Goal: Task Accomplishment & Management: Manage account settings

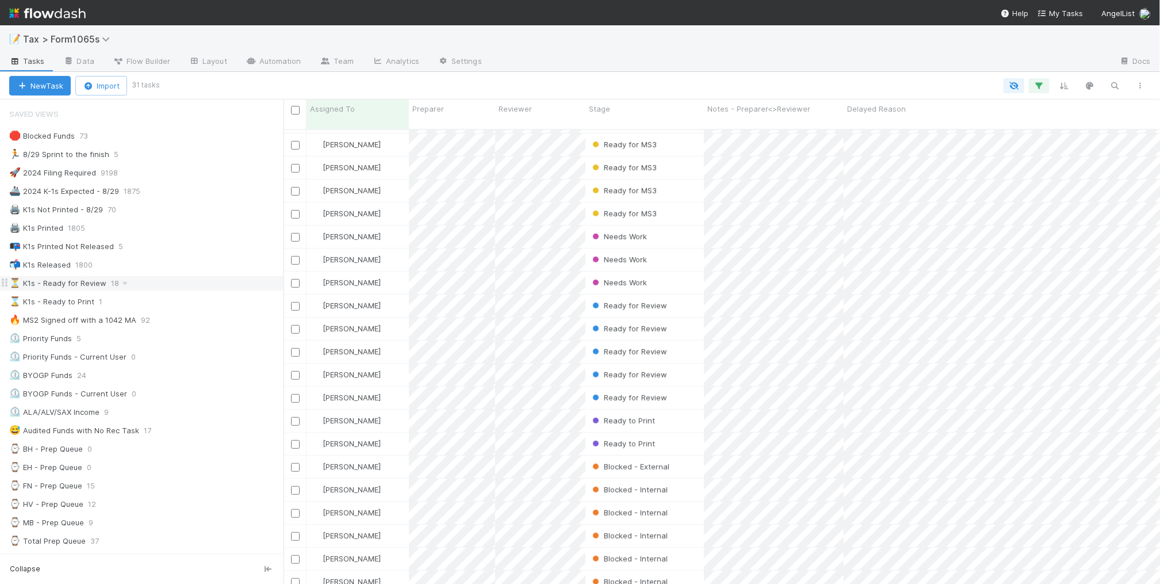
scroll to position [72, 0]
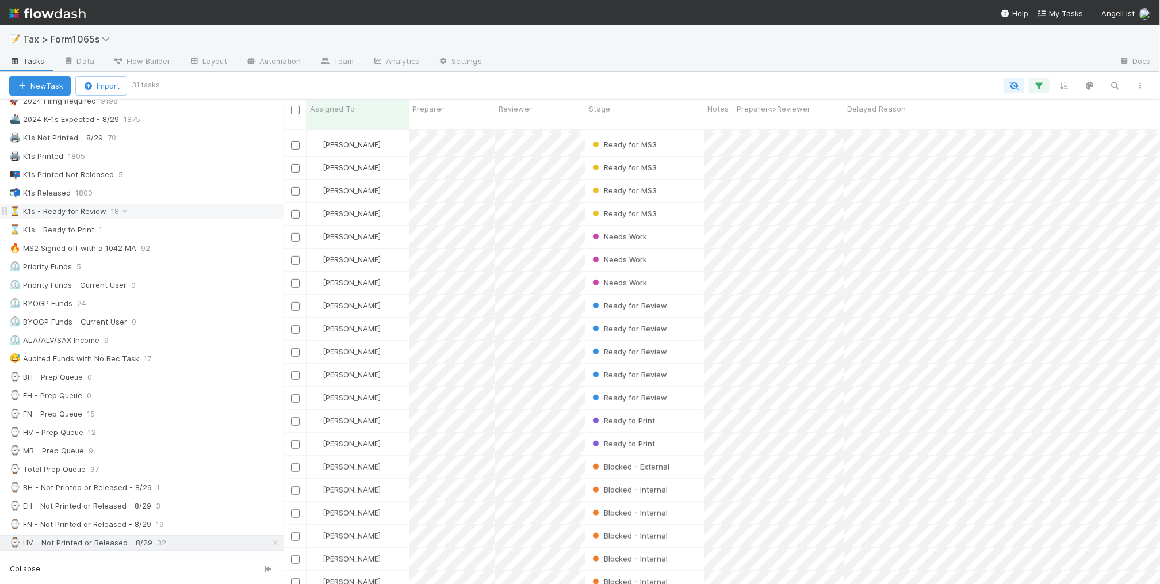
click at [199, 216] on div "⏳ K1s - Ready for Review 18" at bounding box center [146, 211] width 274 height 14
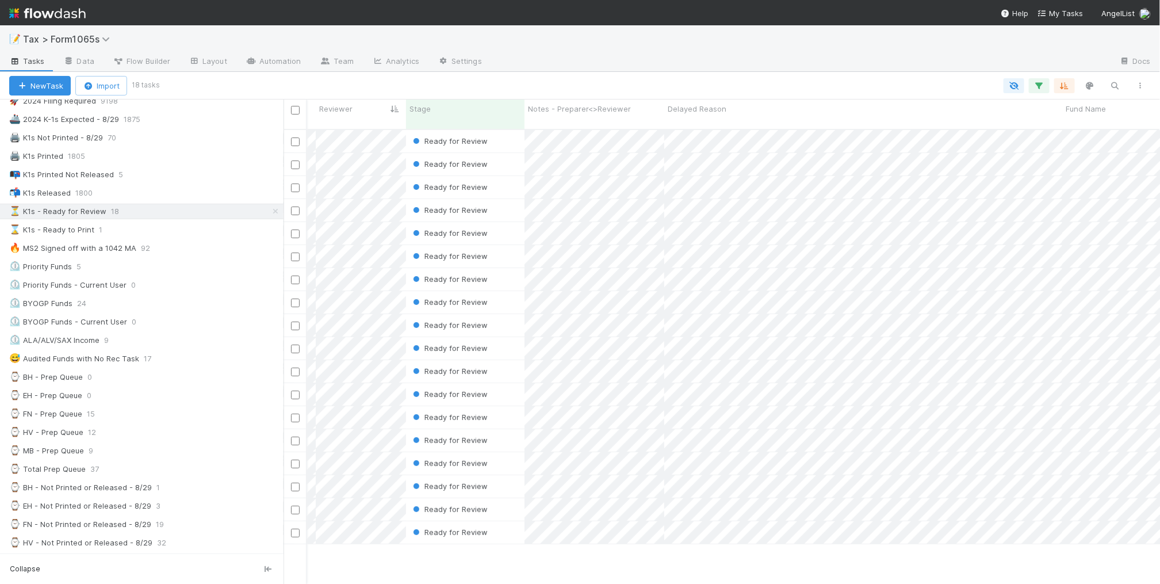
scroll to position [0, 323]
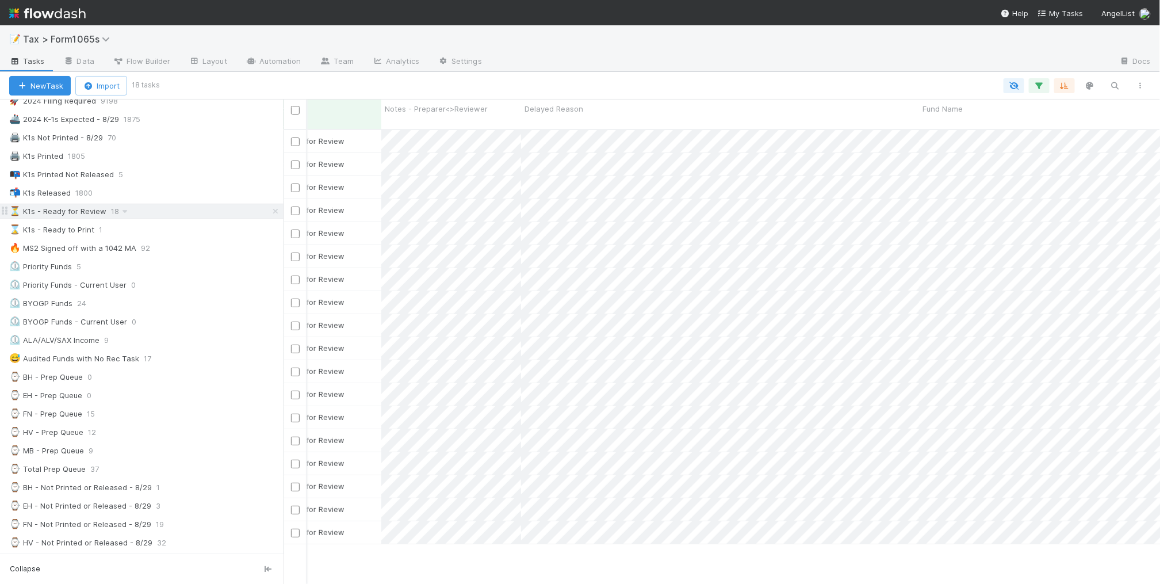
click at [139, 219] on div "⏳ K1s - Ready for Review 18" at bounding box center [146, 211] width 274 height 14
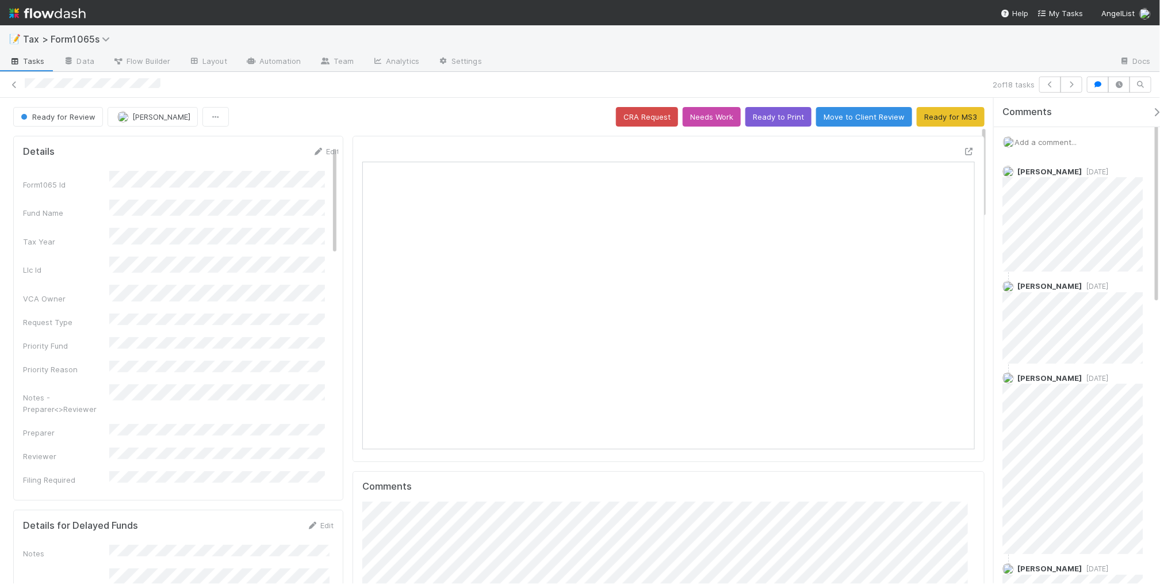
scroll to position [144, 0]
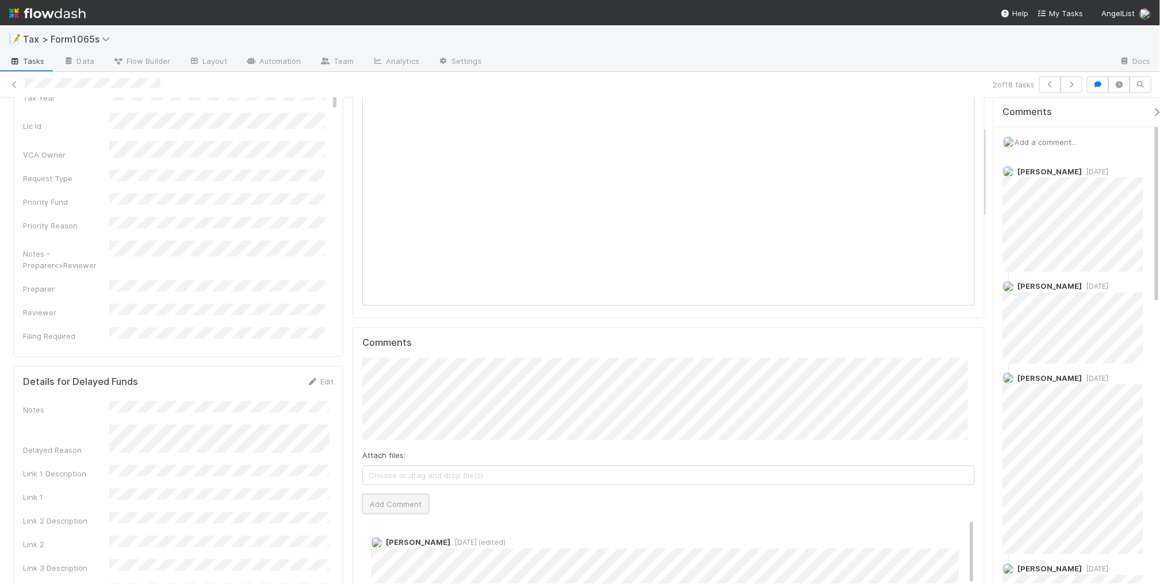
click at [394, 509] on button "Add Comment" at bounding box center [395, 504] width 67 height 20
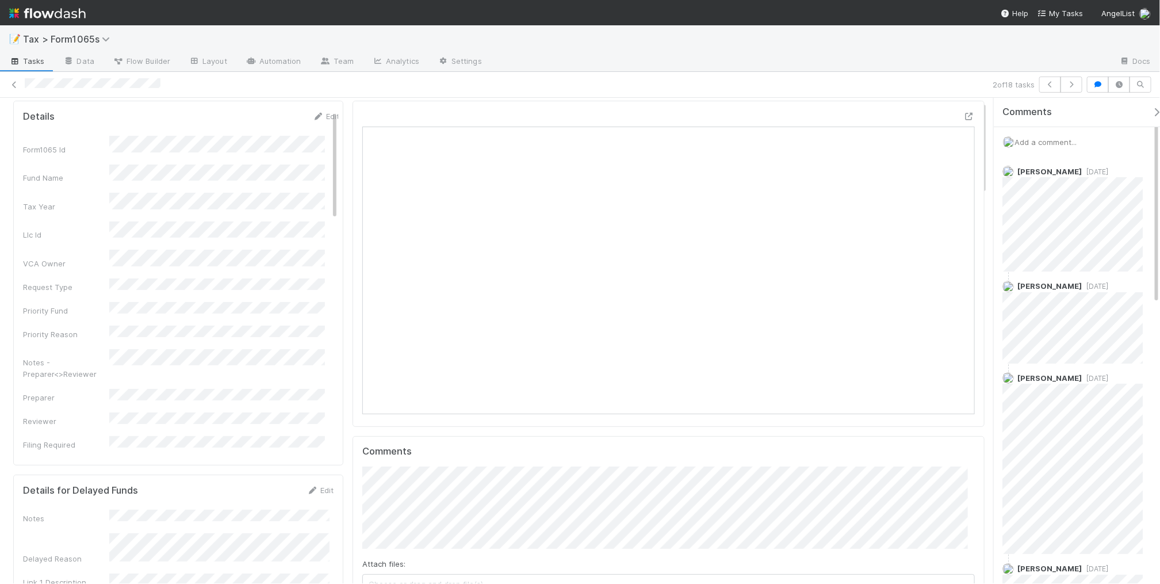
scroll to position [0, 0]
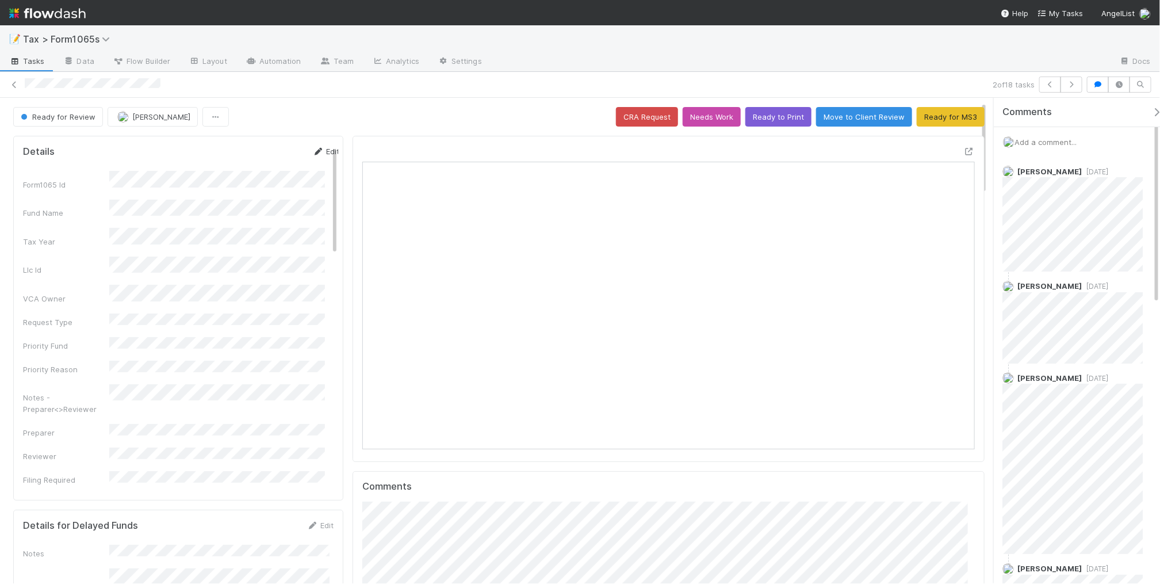
click at [317, 155] on link "Edit" at bounding box center [325, 151] width 27 height 9
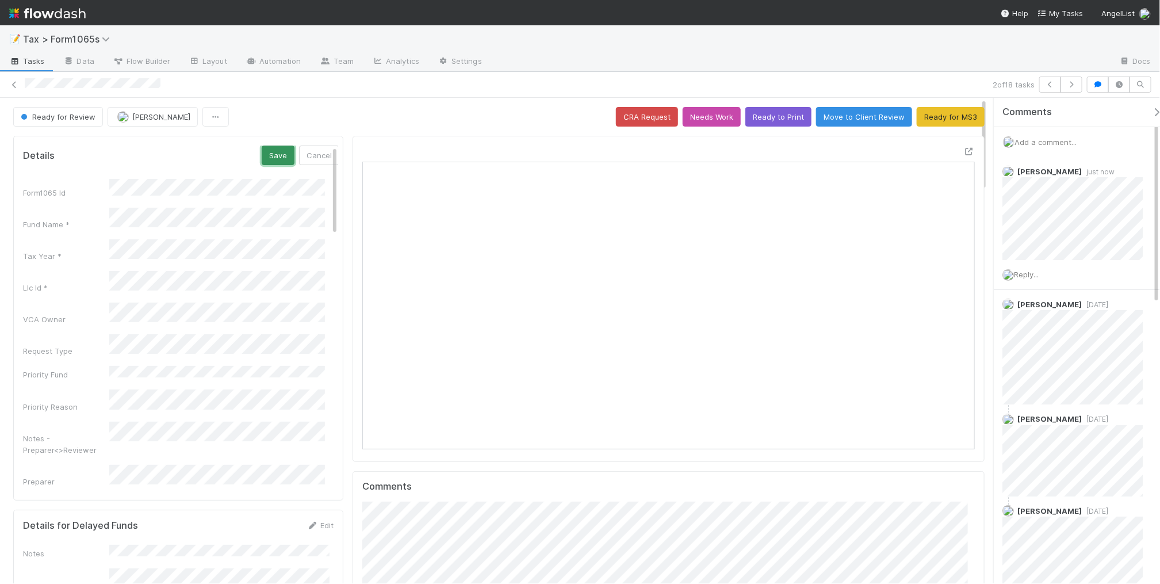
click at [262, 150] on button "Save" at bounding box center [278, 155] width 33 height 20
click at [10, 86] on icon at bounding box center [15, 84] width 12 height 7
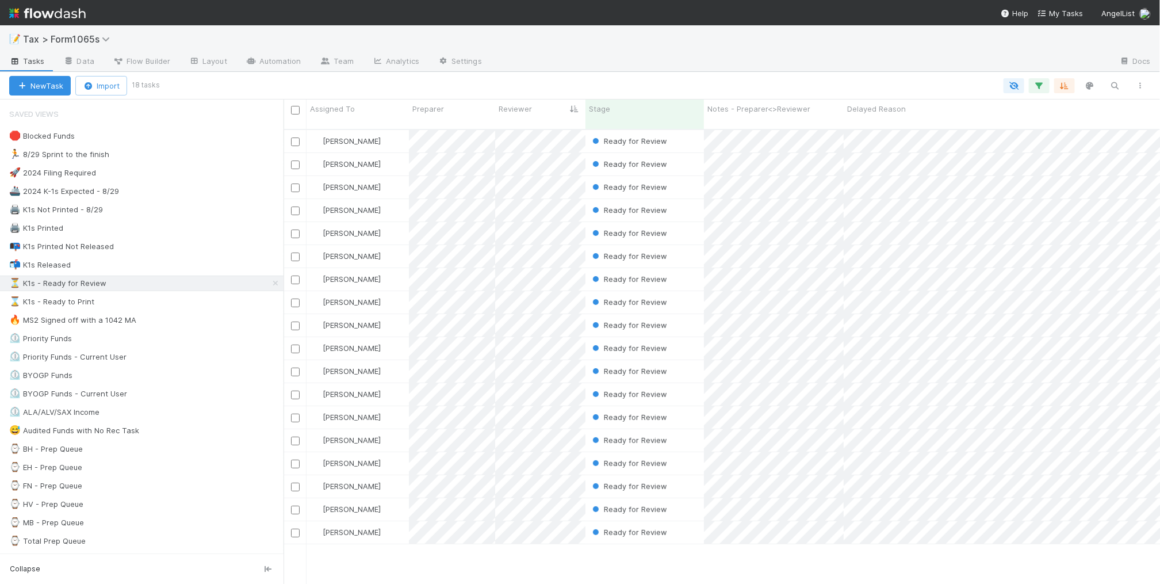
scroll to position [453, 865]
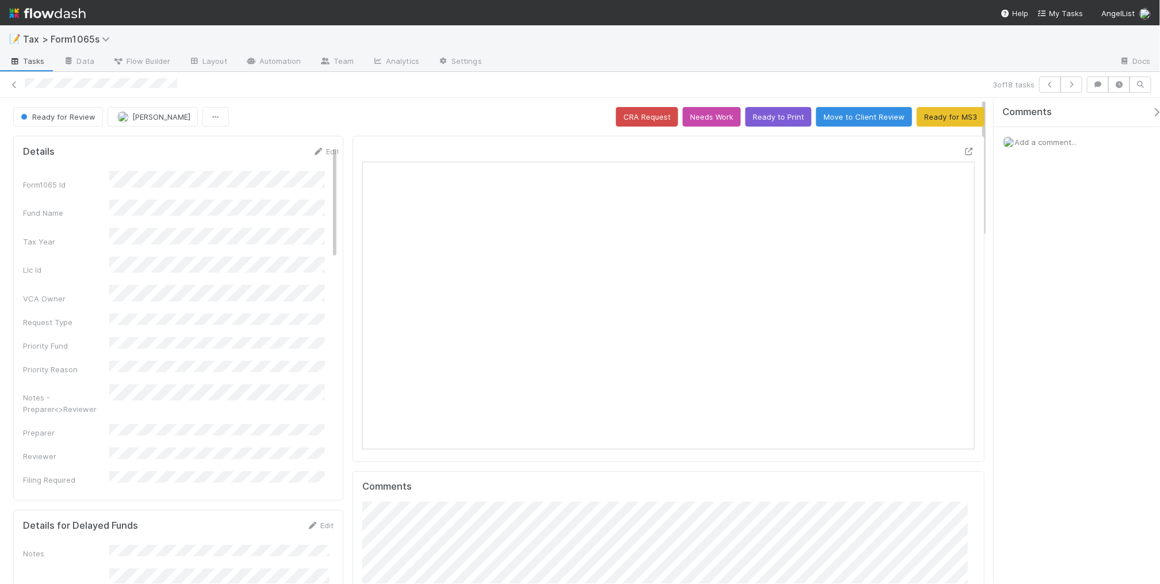
scroll to position [223, 594]
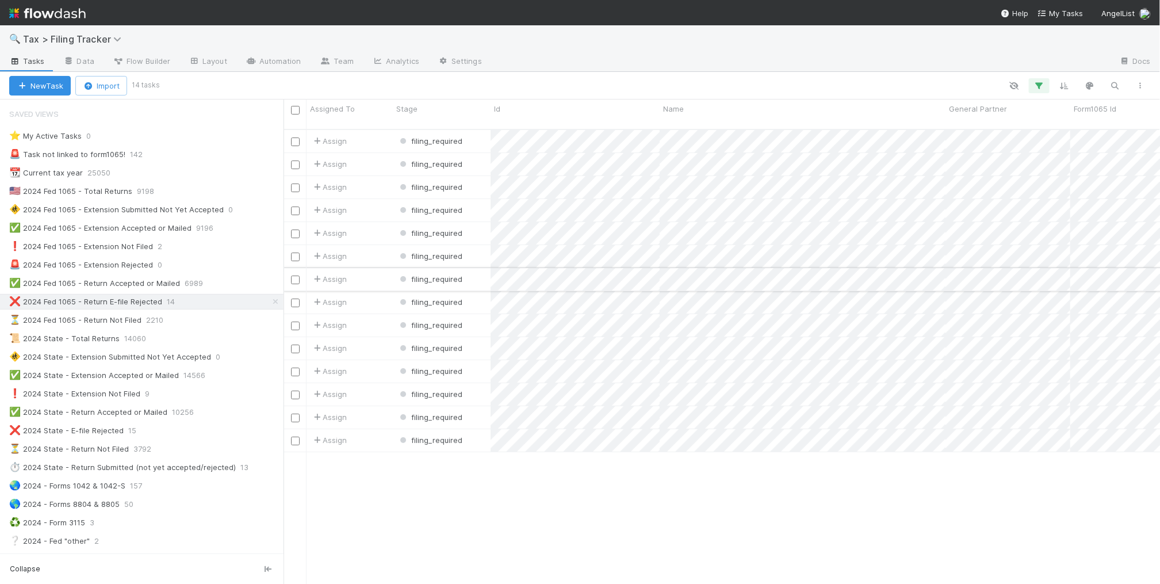
scroll to position [453, 865]
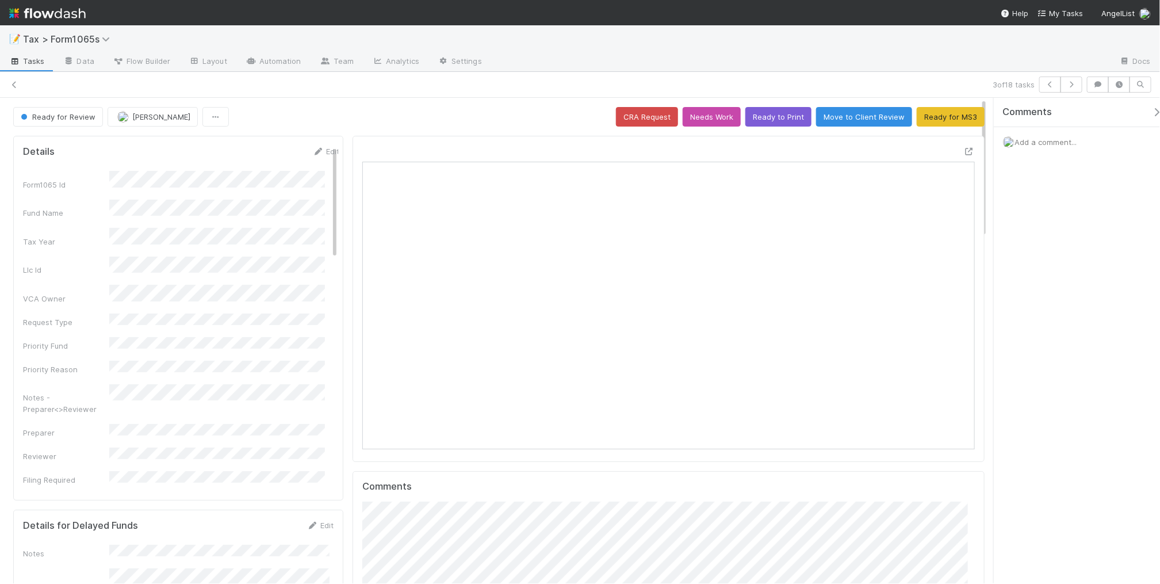
scroll to position [223, 594]
click at [771, 119] on button "Ready to Print" at bounding box center [778, 117] width 66 height 20
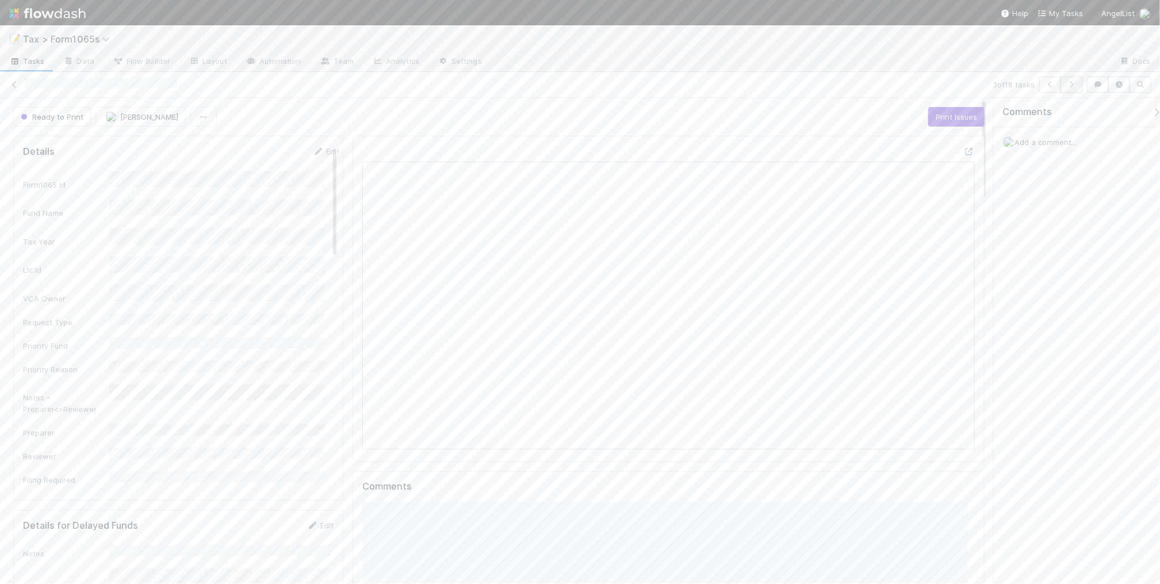
click at [1071, 86] on icon "button" at bounding box center [1072, 84] width 12 height 7
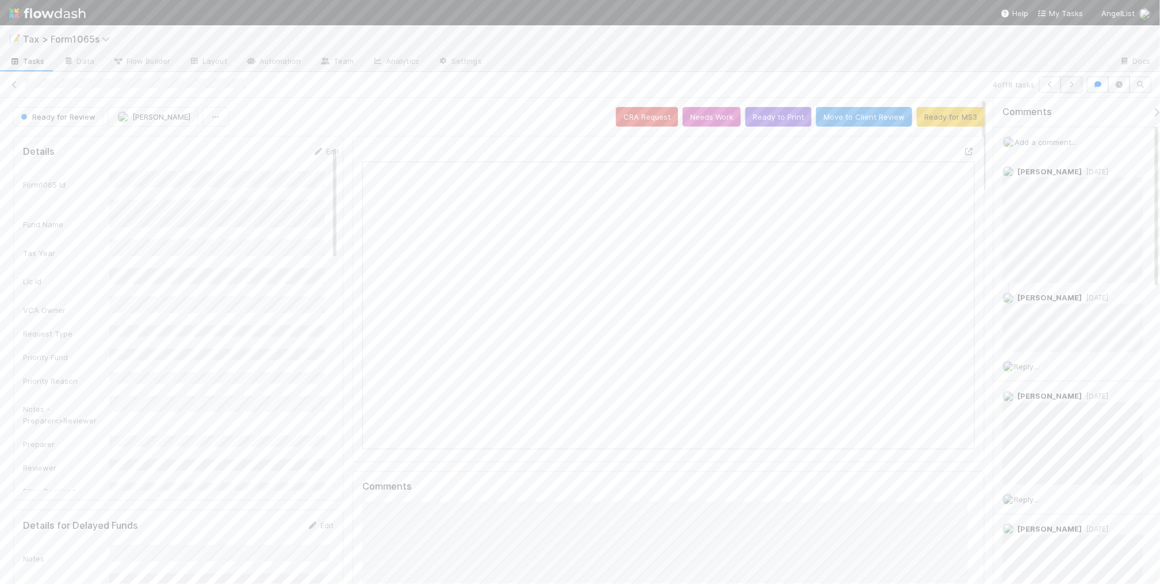
scroll to position [10, 10]
click at [1067, 89] on button "button" at bounding box center [1071, 84] width 22 height 16
click at [1068, 81] on icon "button" at bounding box center [1072, 84] width 12 height 7
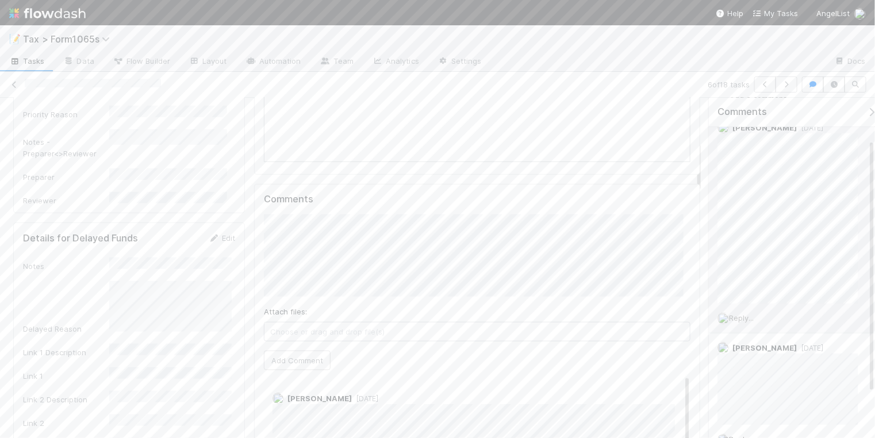
scroll to position [115, 0]
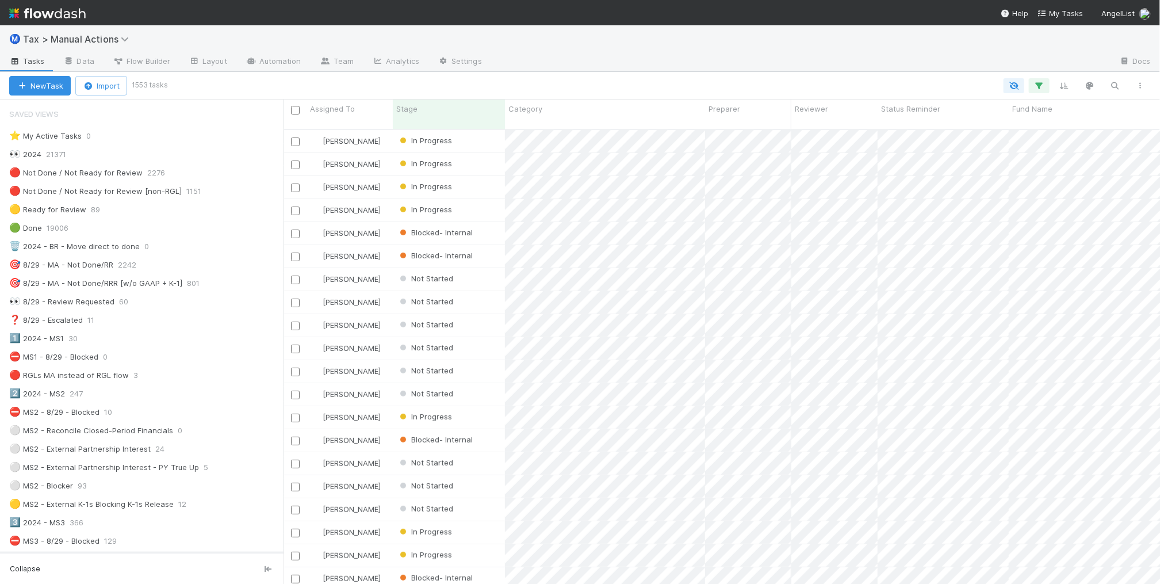
scroll to position [453, 865]
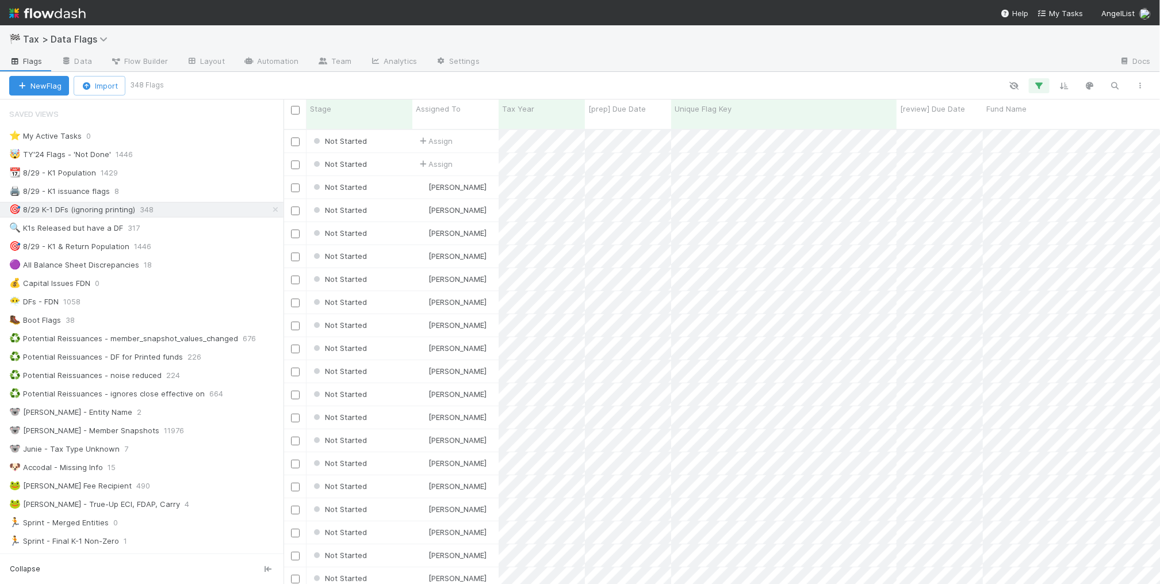
scroll to position [453, 865]
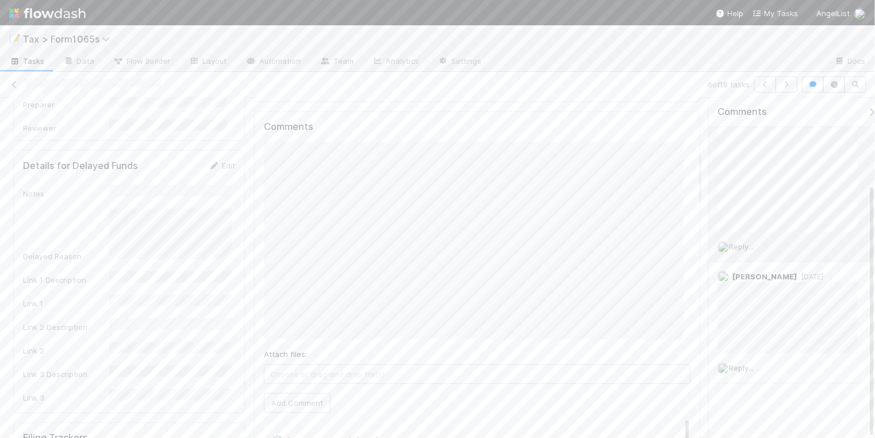
scroll to position [80, 0]
click at [307, 401] on button "Add Comment" at bounding box center [297, 403] width 67 height 20
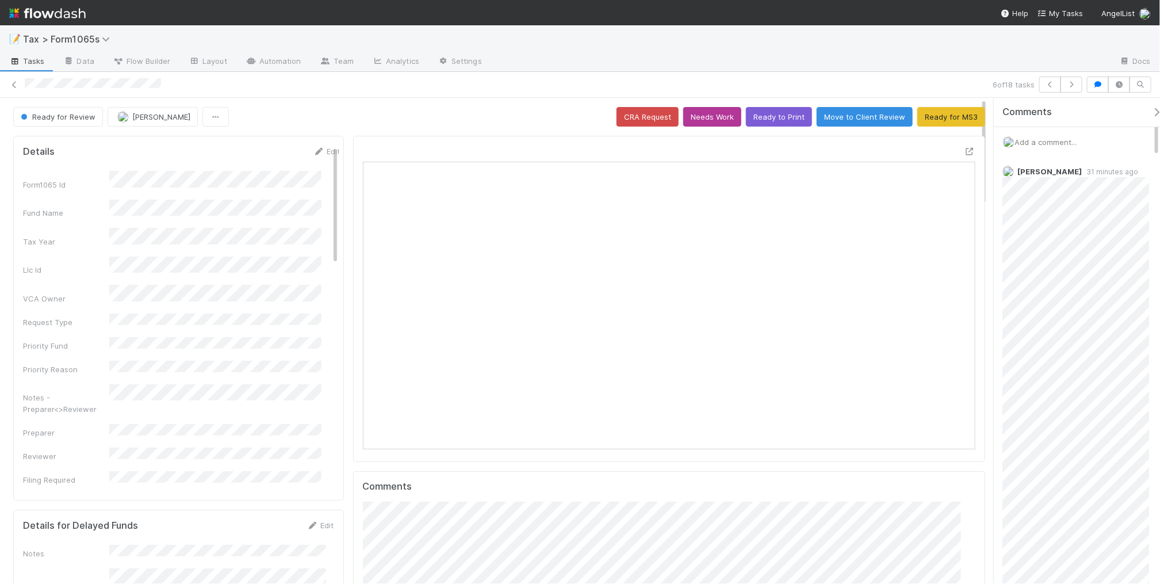
scroll to position [223, 292]
click at [696, 121] on button "Needs Work" at bounding box center [712, 117] width 58 height 20
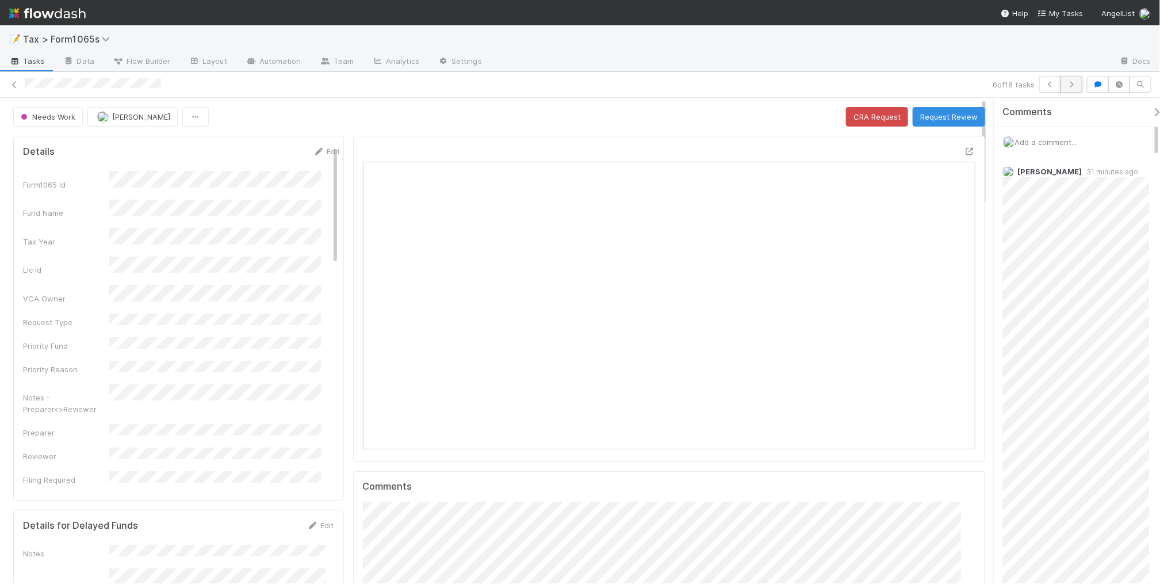
click at [1060, 88] on button "button" at bounding box center [1071, 84] width 22 height 16
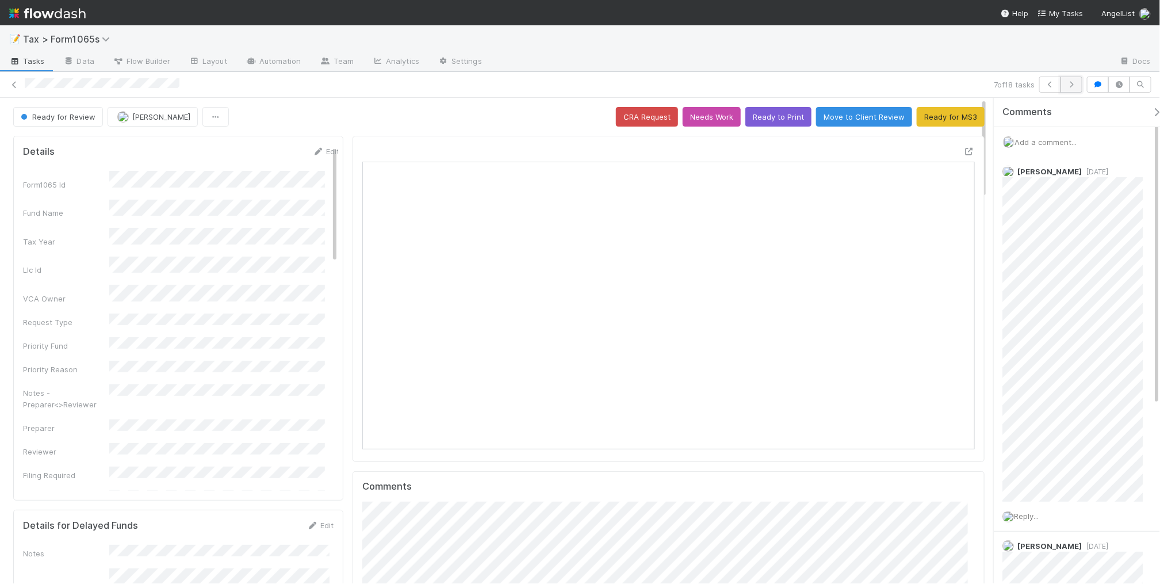
click at [1071, 88] on button "button" at bounding box center [1071, 84] width 22 height 16
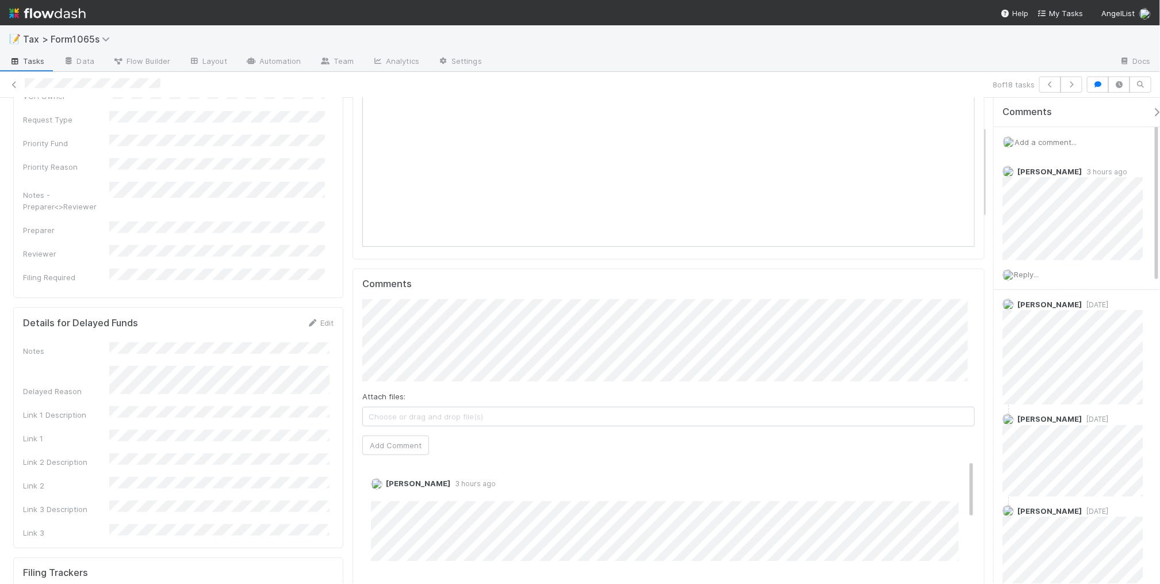
scroll to position [144, 0]
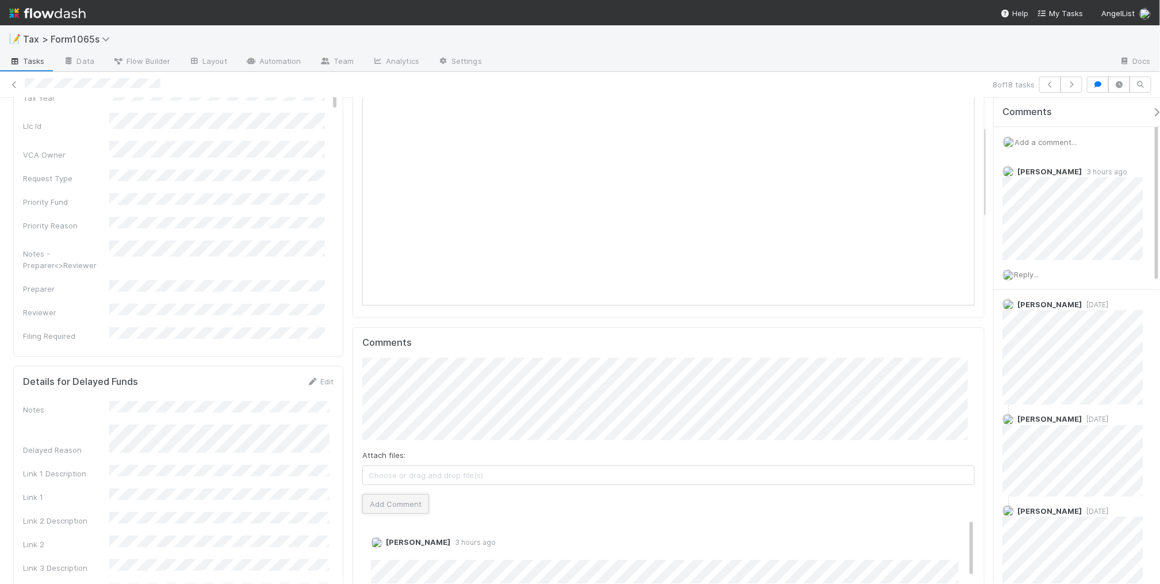
click at [420, 512] on button "Add Comment" at bounding box center [395, 504] width 67 height 20
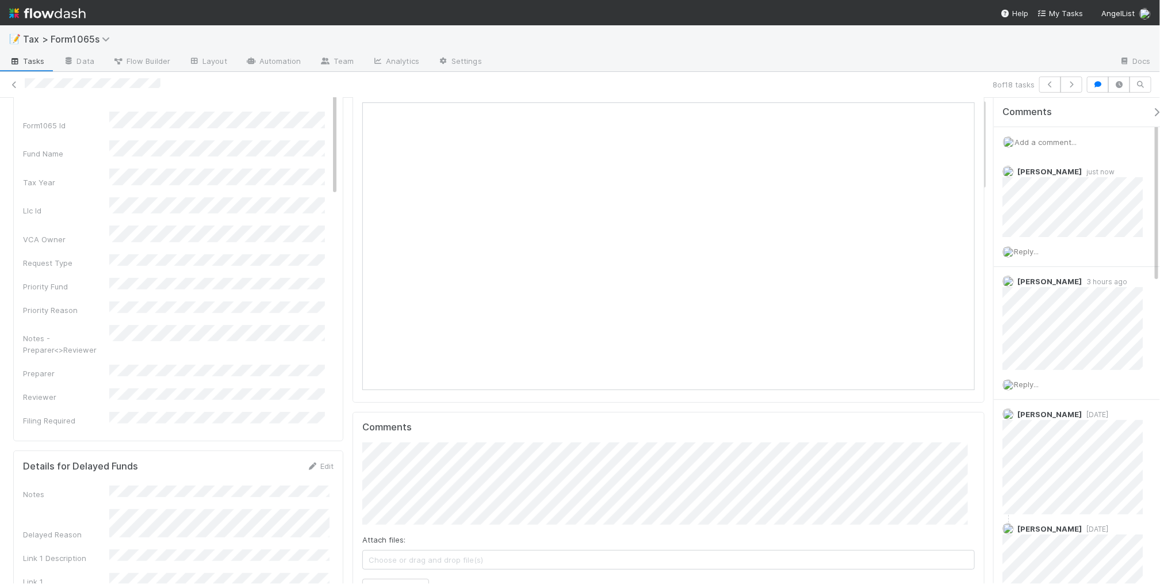
scroll to position [0, 0]
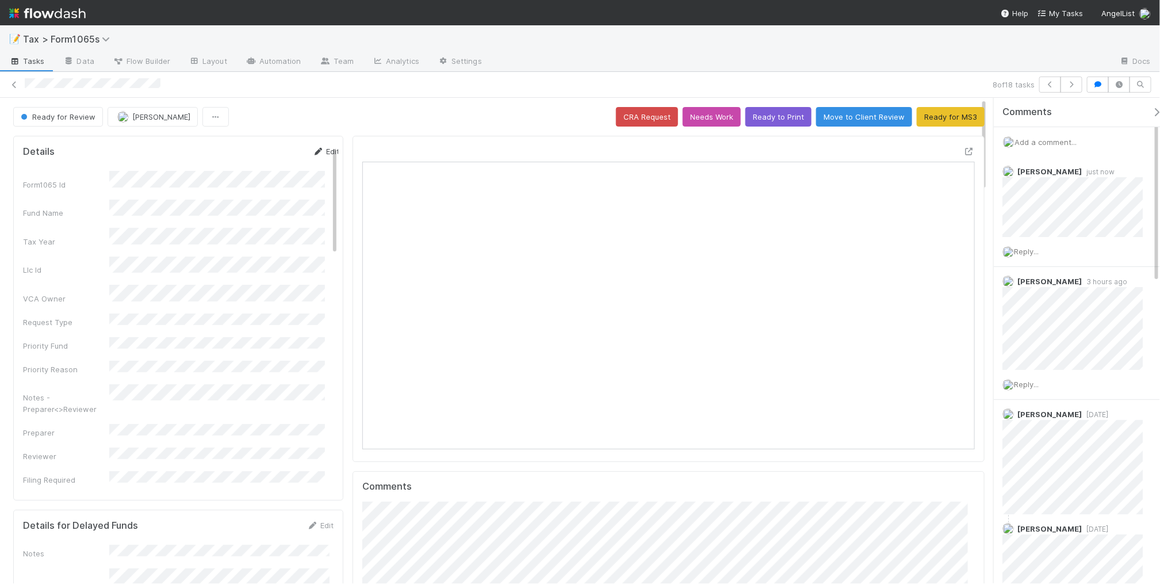
click at [312, 152] on icon at bounding box center [318, 151] width 12 height 7
click at [263, 160] on button "Save" at bounding box center [278, 155] width 33 height 20
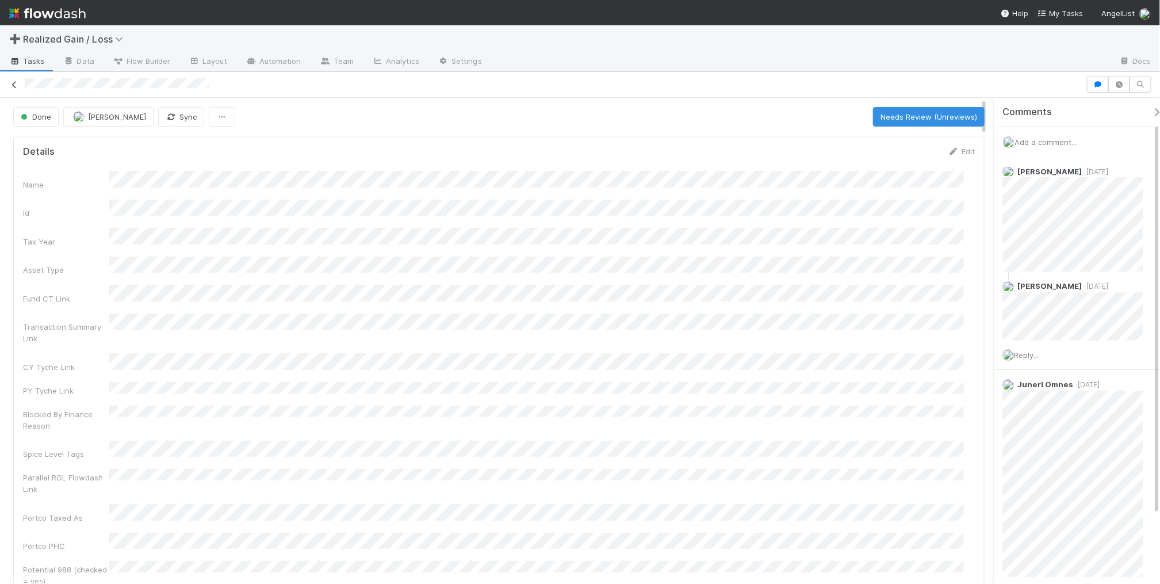
click at [14, 82] on icon at bounding box center [15, 84] width 12 height 7
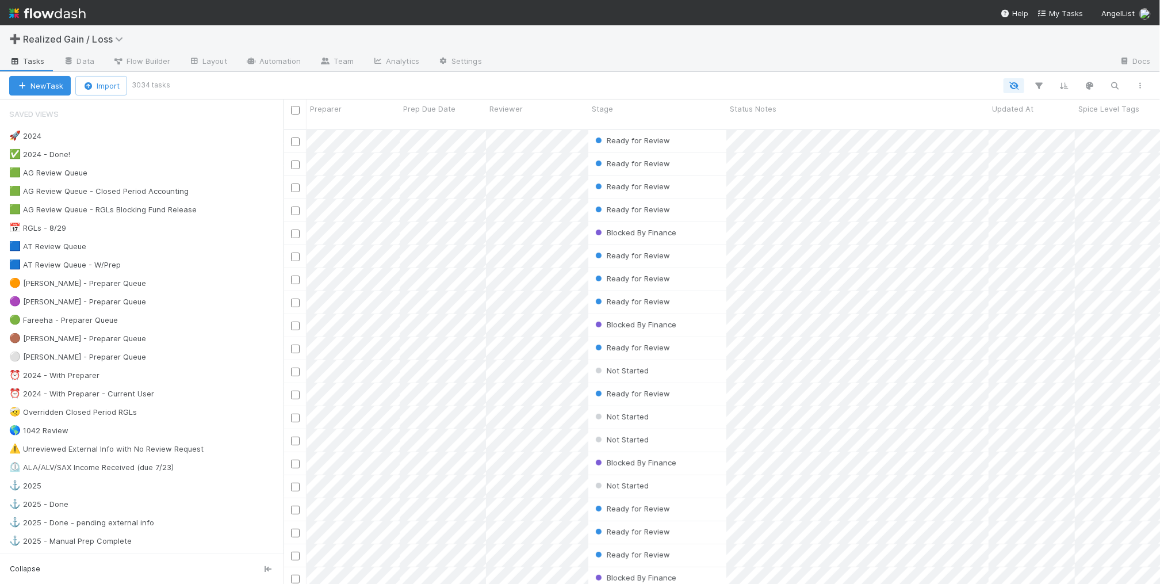
scroll to position [453, 865]
click at [225, 177] on div "🟩 AG Review Queue 5" at bounding box center [146, 173] width 274 height 14
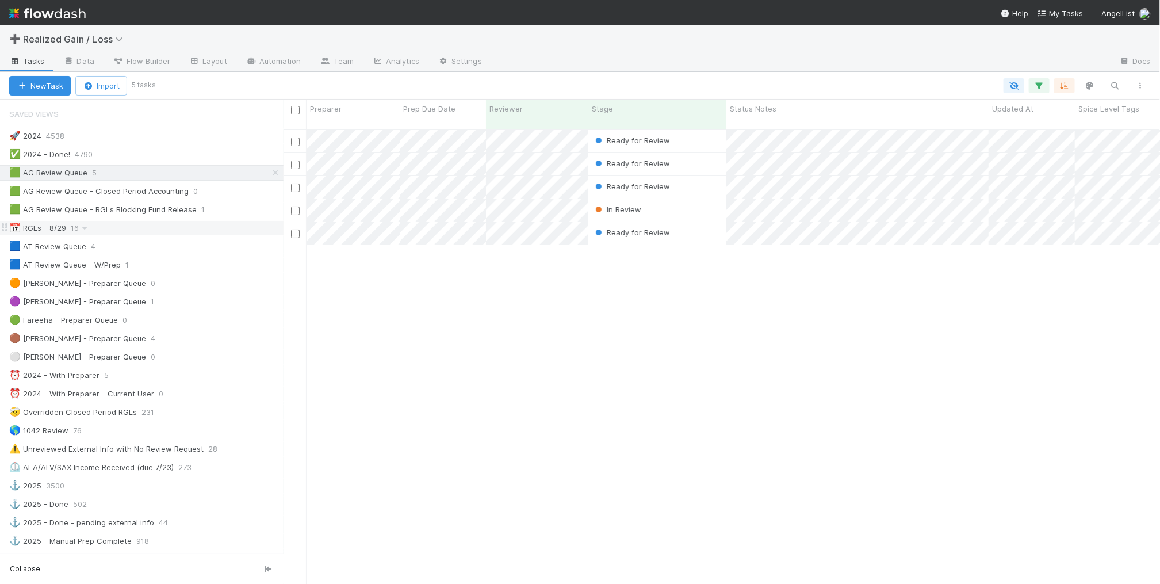
scroll to position [453, 865]
click at [231, 214] on div "🟩 AG Review Queue - RGLs Blocking Fund Release 1" at bounding box center [146, 209] width 274 height 14
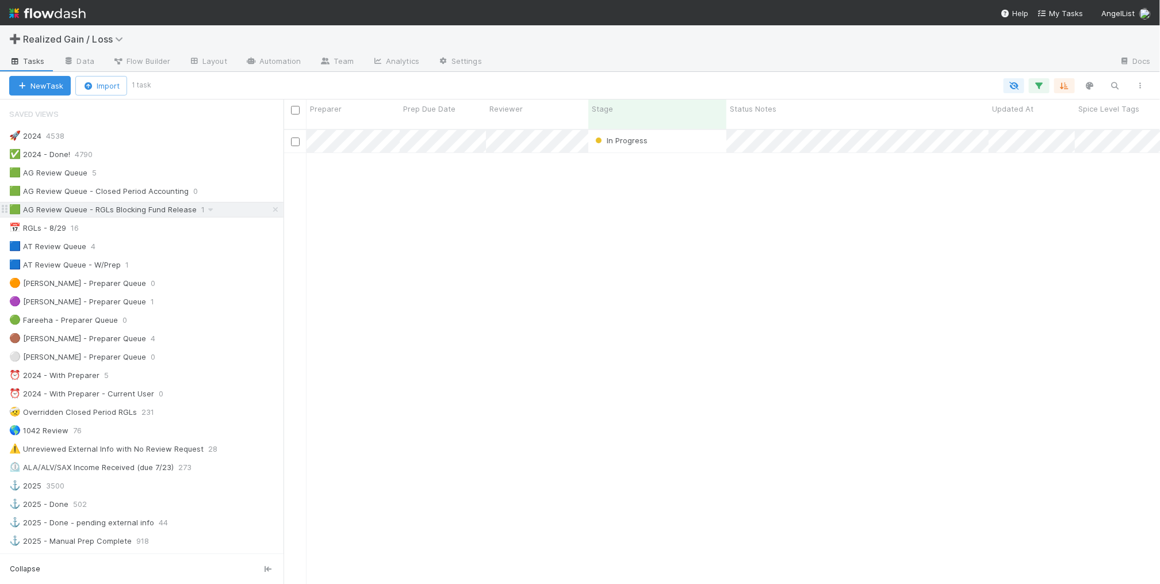
scroll to position [453, 865]
click at [205, 181] on div "🟩 AG Review Queue 5" at bounding box center [142, 173] width 284 height 16
click at [222, 171] on div "🟩 AG Review Queue 5" at bounding box center [146, 173] width 274 height 14
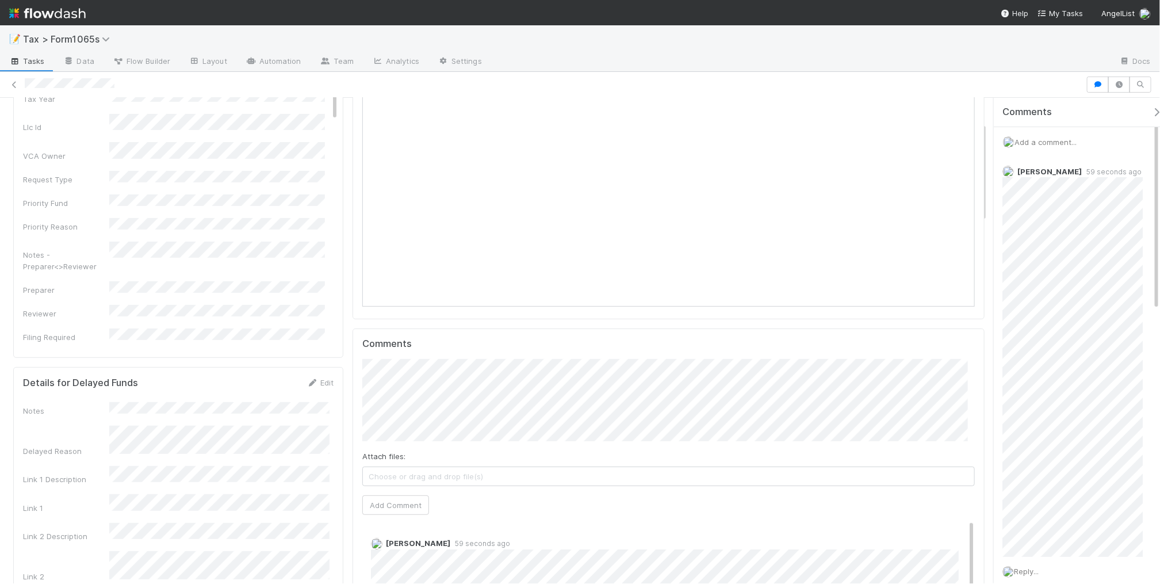
scroll to position [144, 0]
click at [404, 506] on button "Add Comment" at bounding box center [395, 504] width 67 height 20
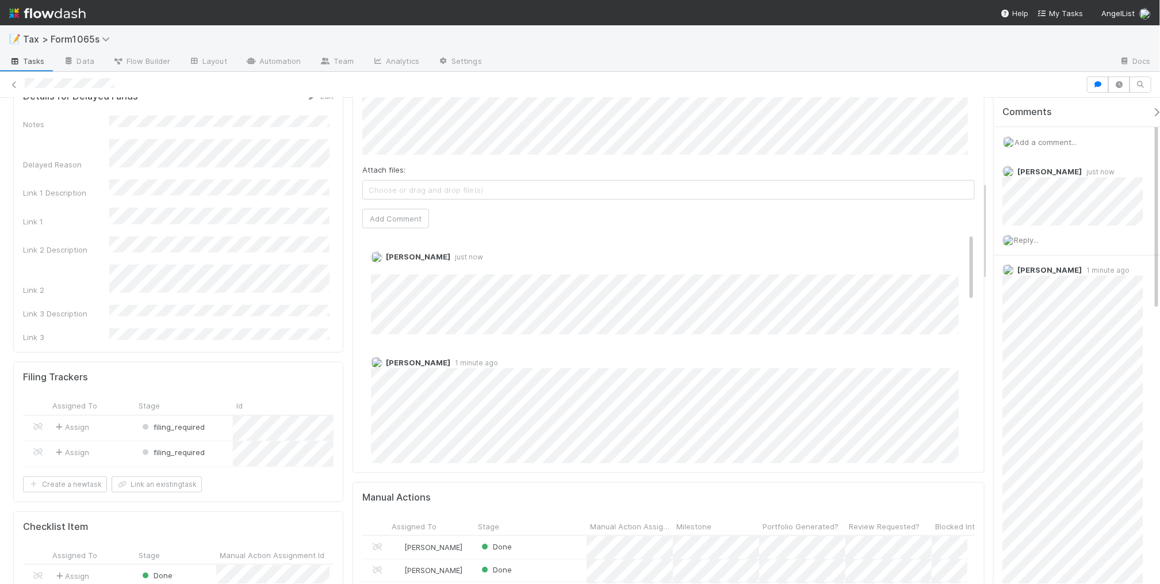
scroll to position [431, 0]
click at [380, 270] on link "Edit" at bounding box center [386, 266] width 13 height 9
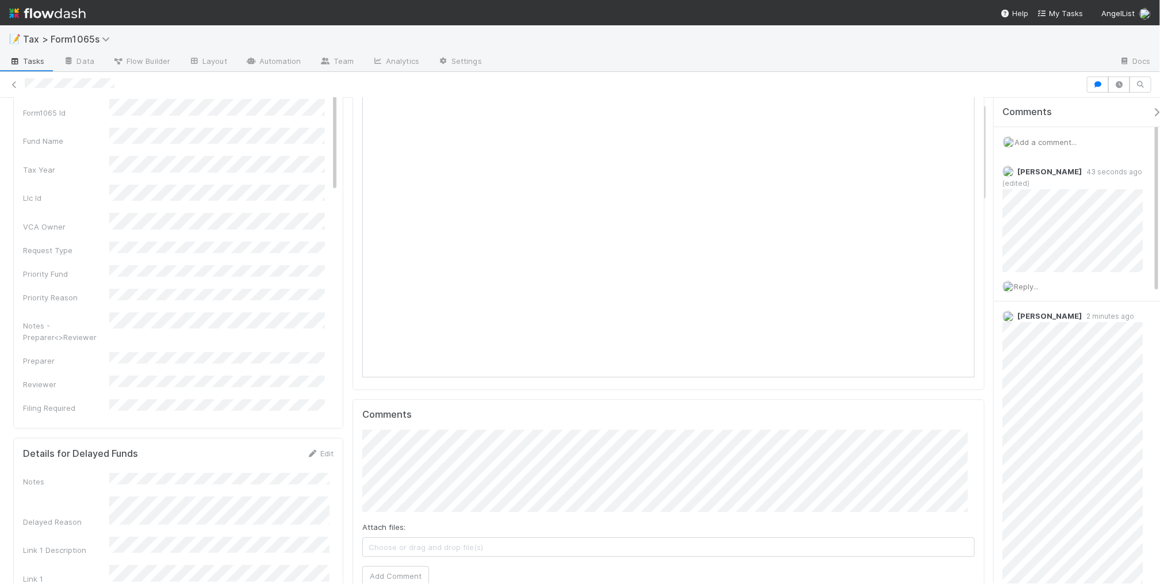
scroll to position [0, 0]
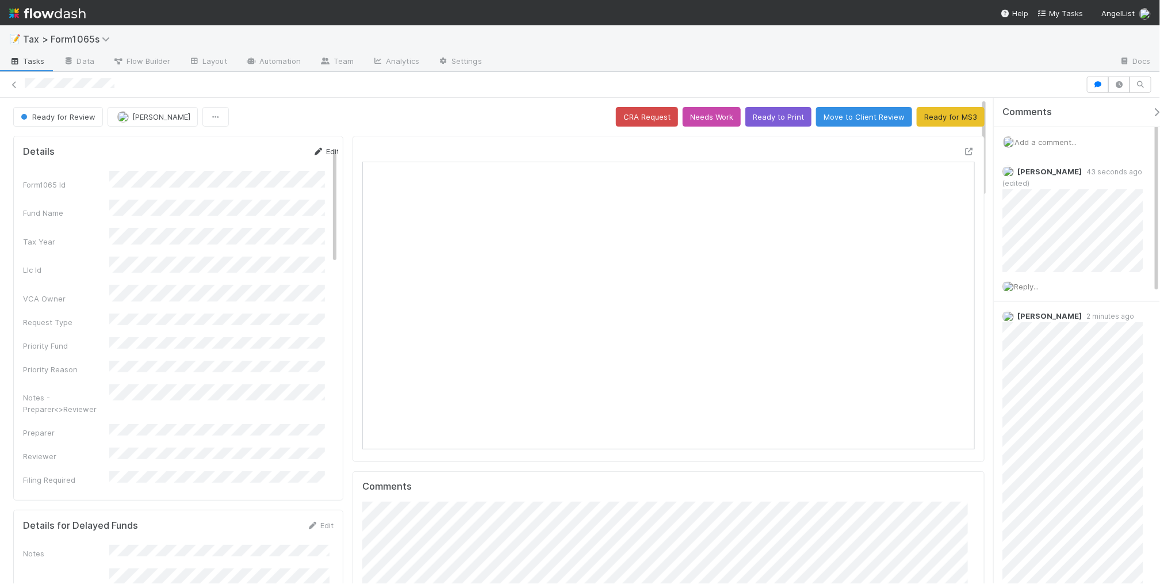
click at [312, 154] on icon at bounding box center [318, 151] width 12 height 7
click at [262, 156] on button "Save" at bounding box center [278, 155] width 33 height 20
click at [12, 85] on icon at bounding box center [15, 84] width 12 height 7
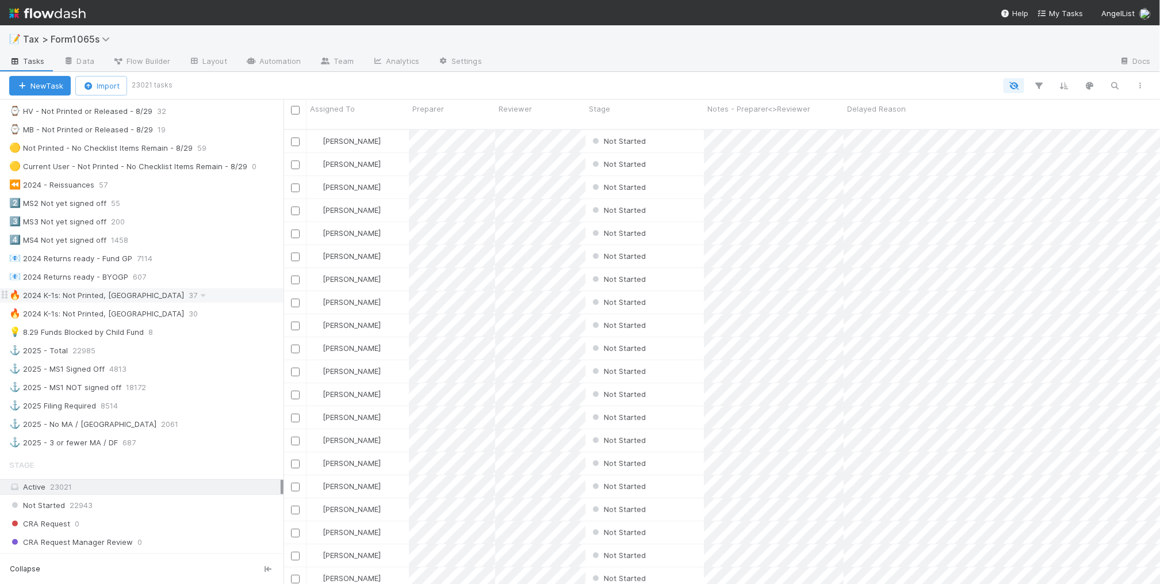
scroll to position [431, 0]
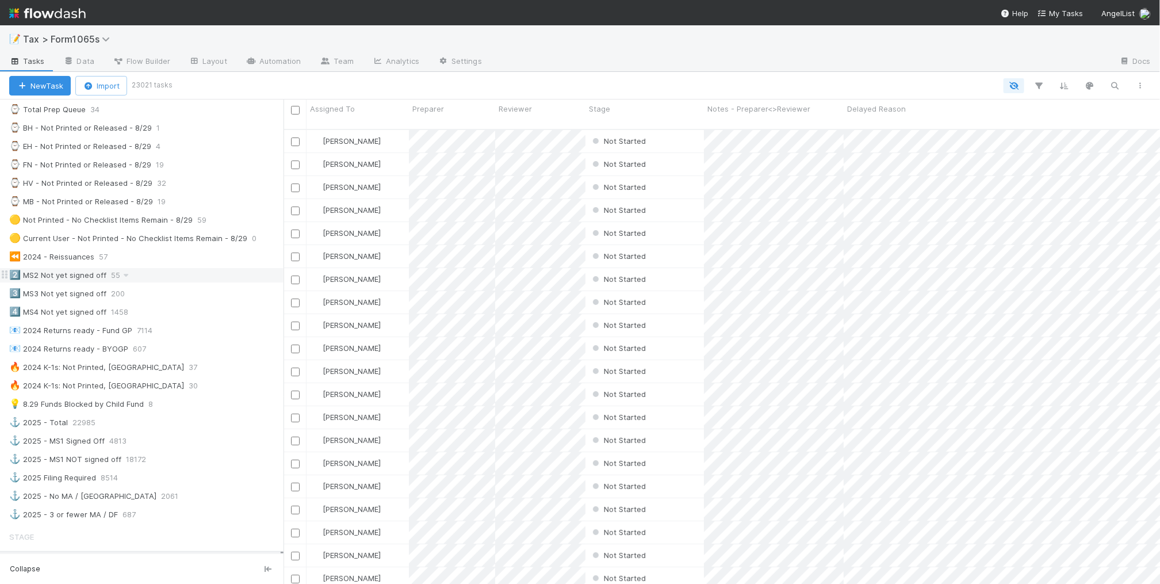
click at [178, 282] on div "2️⃣ MS2 Not yet signed off 55" at bounding box center [146, 275] width 274 height 14
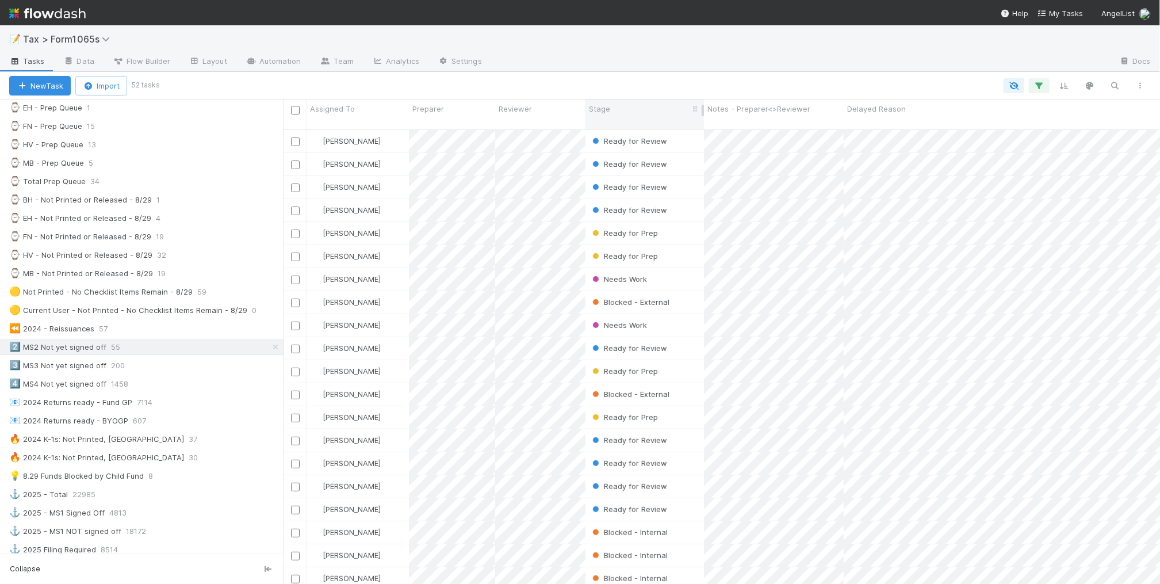
click at [605, 110] on span "Stage" at bounding box center [599, 109] width 21 height 12
click at [608, 125] on div "Sort First → Last" at bounding box center [654, 130] width 131 height 17
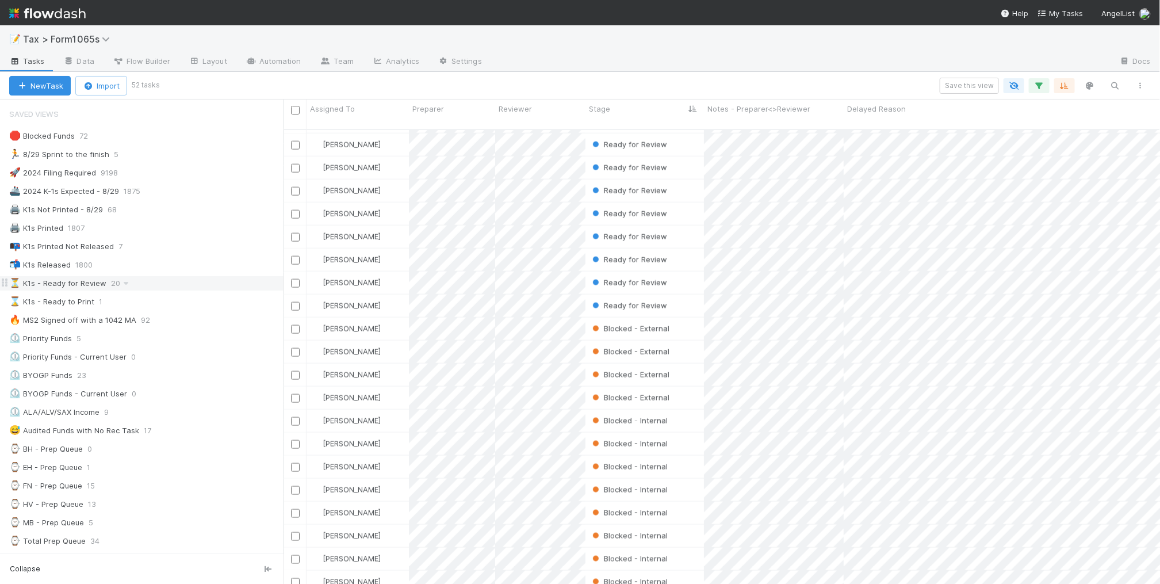
click at [210, 285] on div "⏳ K1s - Ready for Review 20" at bounding box center [146, 283] width 274 height 14
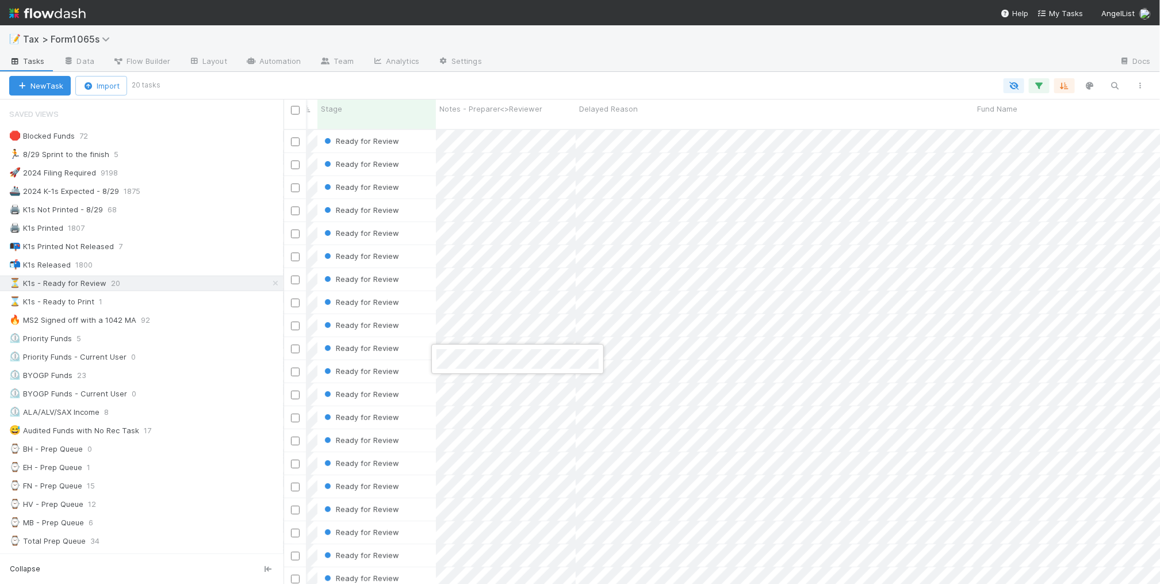
click at [498, 81] on div at bounding box center [580, 292] width 1160 height 584
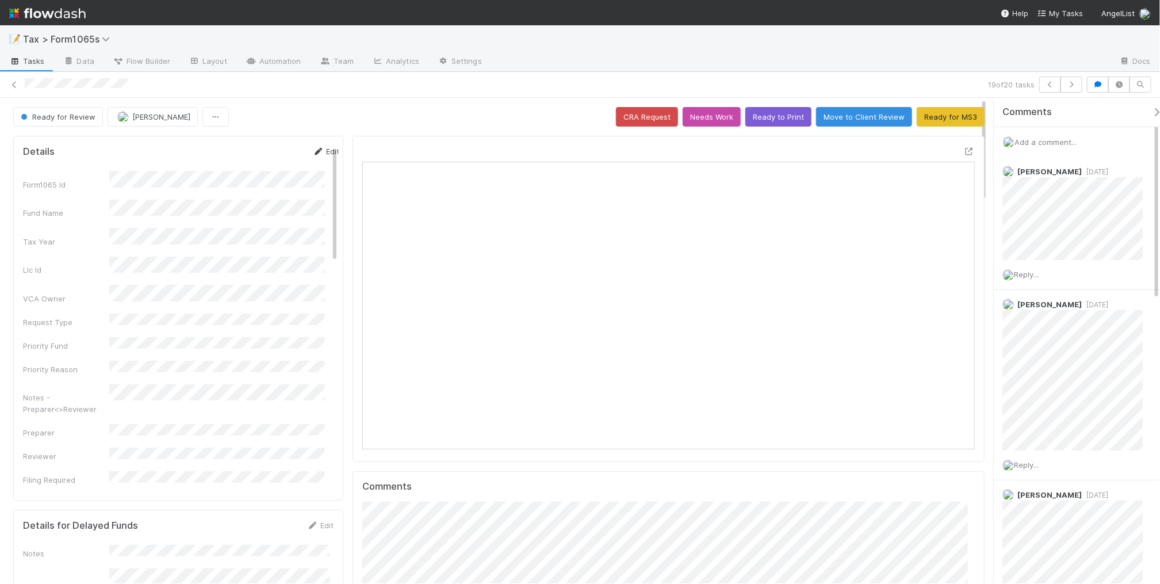
click at [312, 151] on link "Edit" at bounding box center [325, 151] width 27 height 9
click at [262, 159] on button "Save" at bounding box center [278, 155] width 33 height 20
click at [15, 83] on icon at bounding box center [15, 84] width 12 height 7
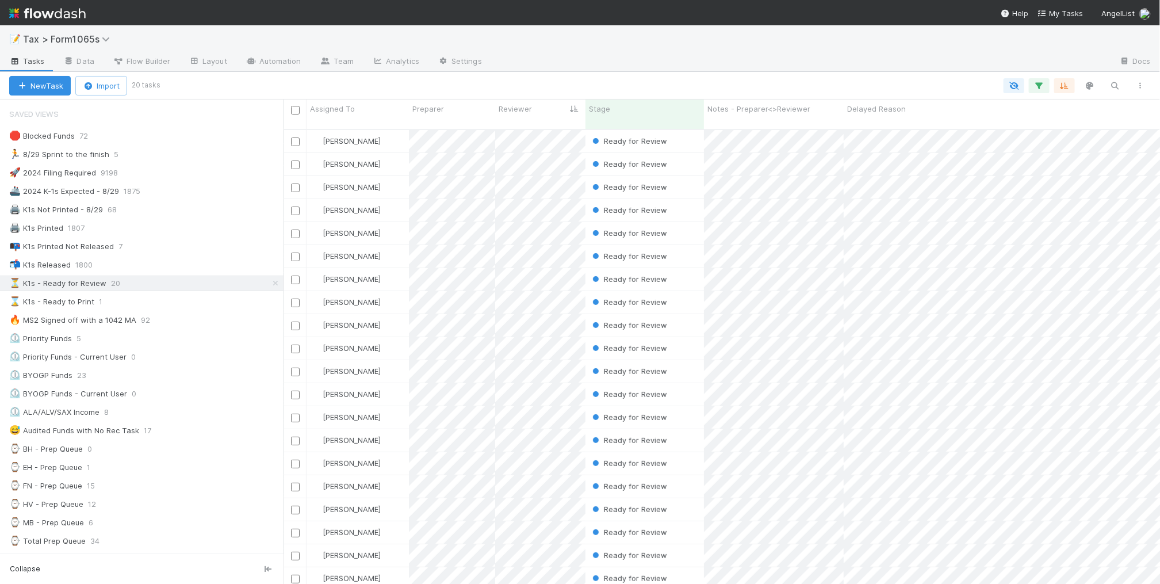
scroll to position [7, 0]
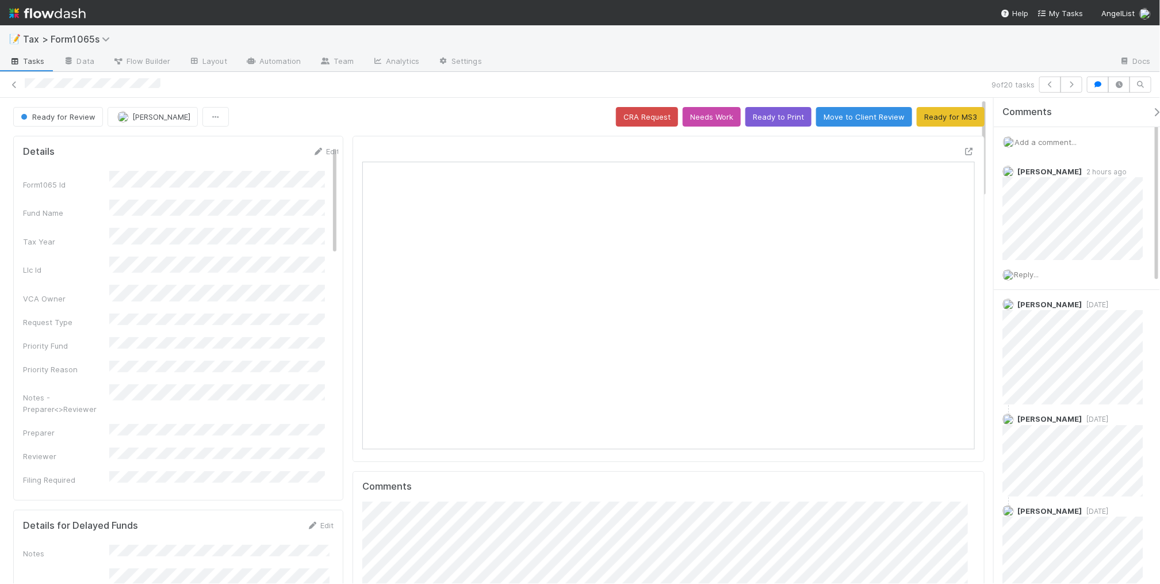
scroll to position [10, 10]
click at [17, 82] on icon at bounding box center [15, 84] width 12 height 7
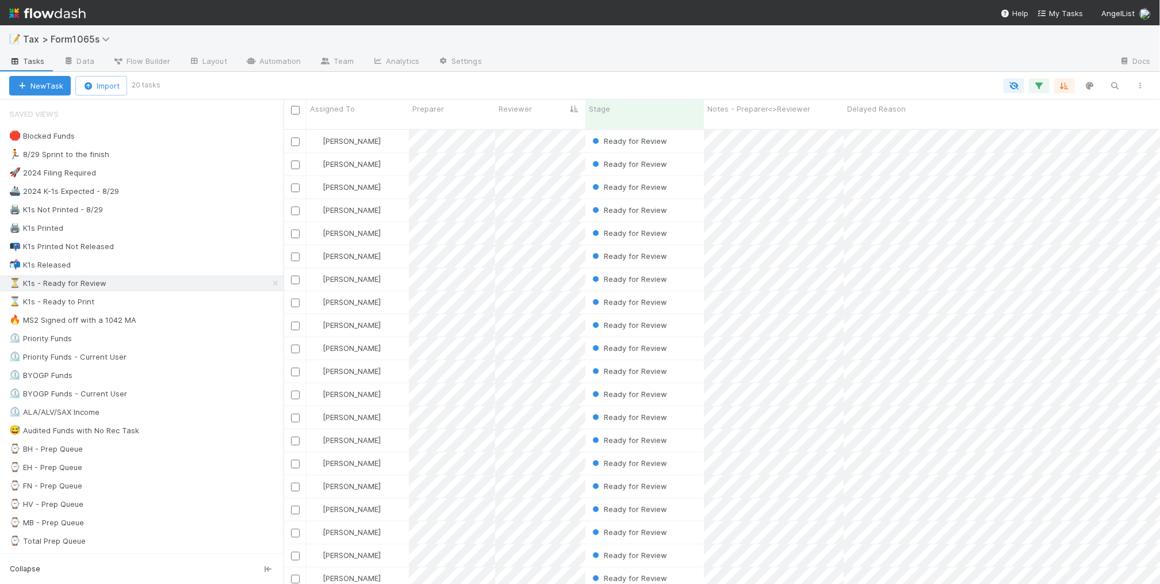
scroll to position [453, 865]
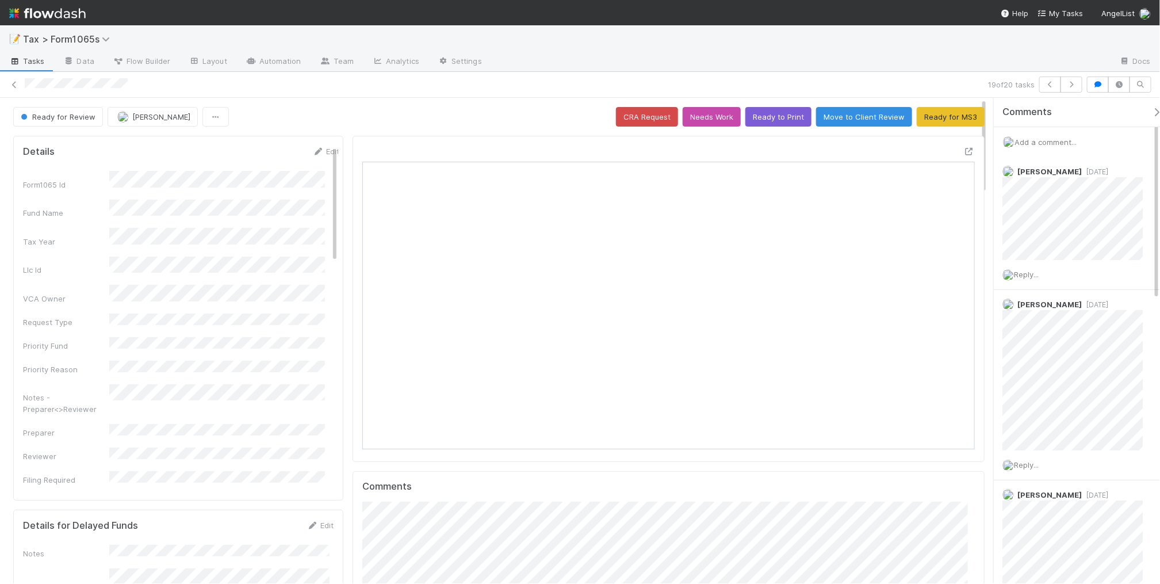
scroll to position [223, 594]
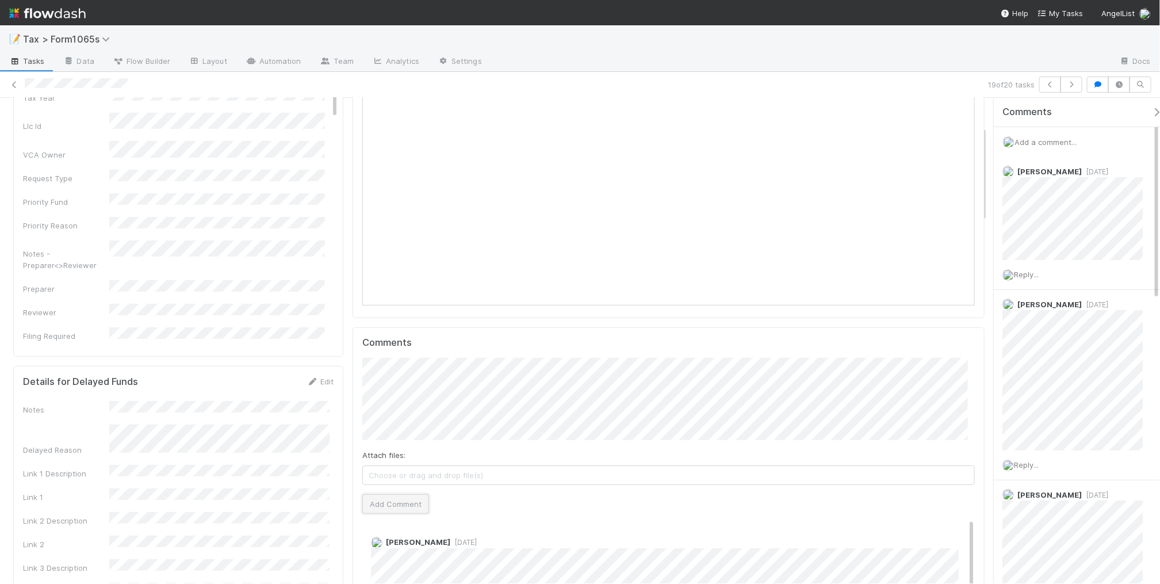
click at [408, 505] on button "Add Comment" at bounding box center [395, 504] width 67 height 20
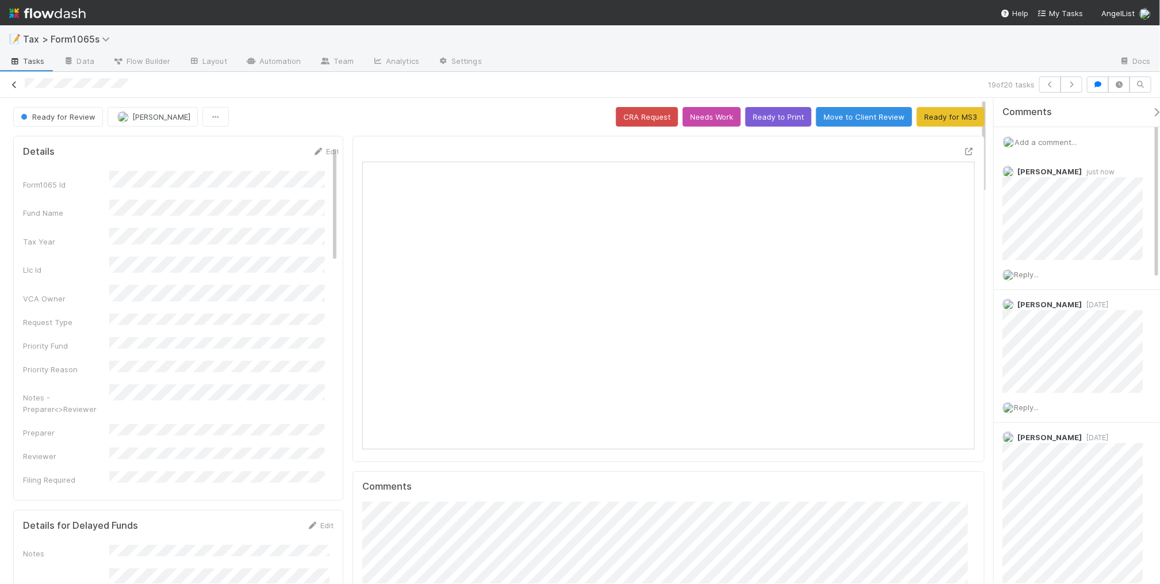
click at [13, 88] on icon at bounding box center [15, 84] width 12 height 7
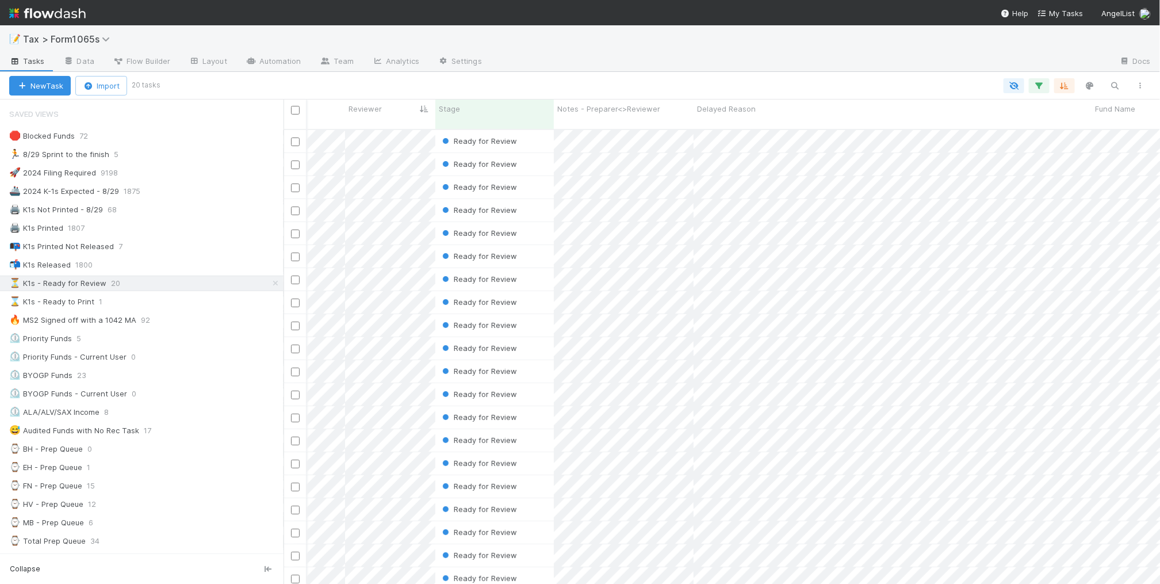
scroll to position [0, 155]
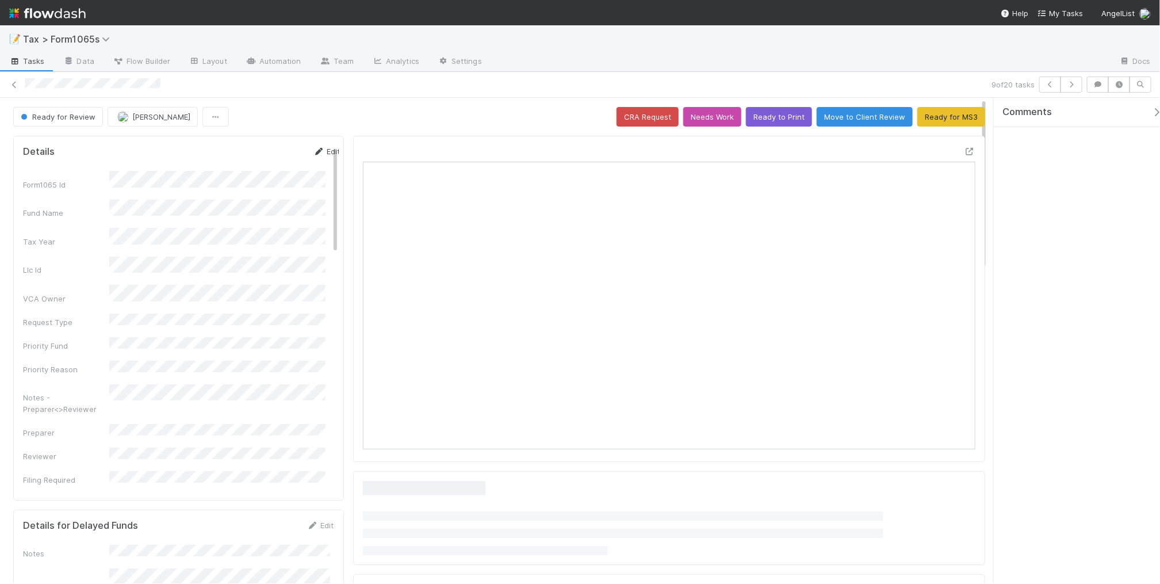
click at [313, 152] on link "Edit" at bounding box center [326, 151] width 27 height 9
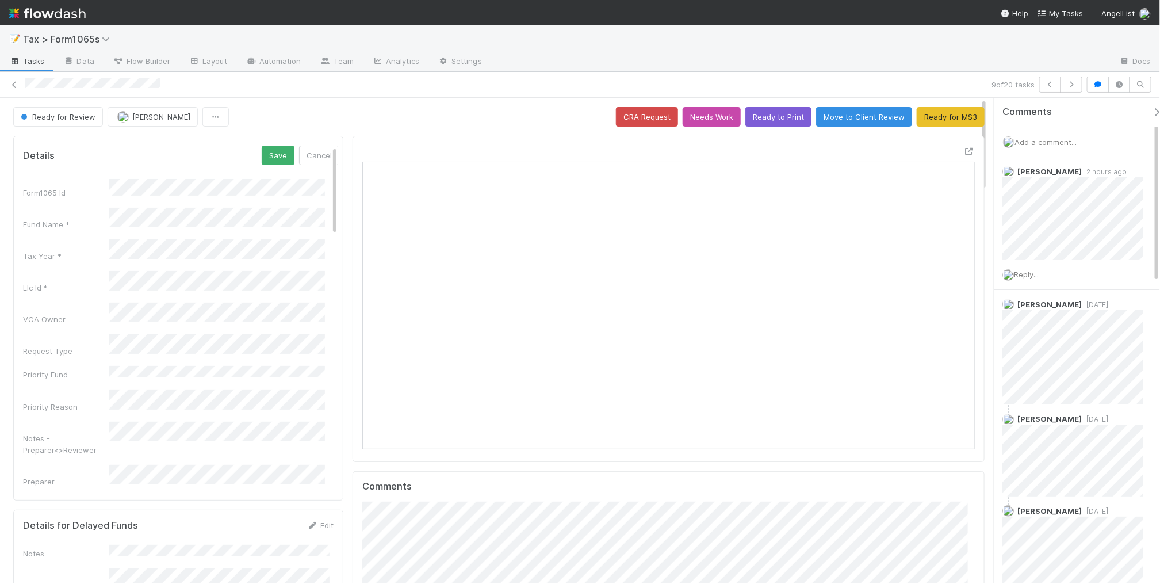
click at [101, 422] on div "Notes - Preparer<>Reviewer" at bounding box center [181, 439] width 316 height 34
click at [312, 153] on button "Cancel" at bounding box center [319, 155] width 40 height 20
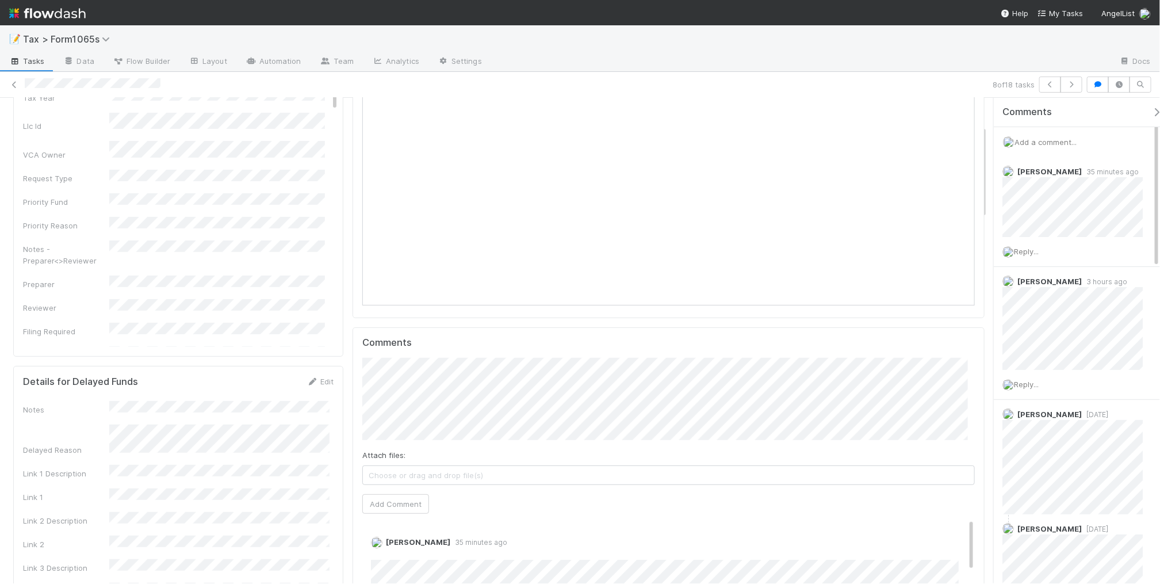
click at [951, 484] on span "Choose or drag and drop file(s)" at bounding box center [668, 475] width 611 height 18
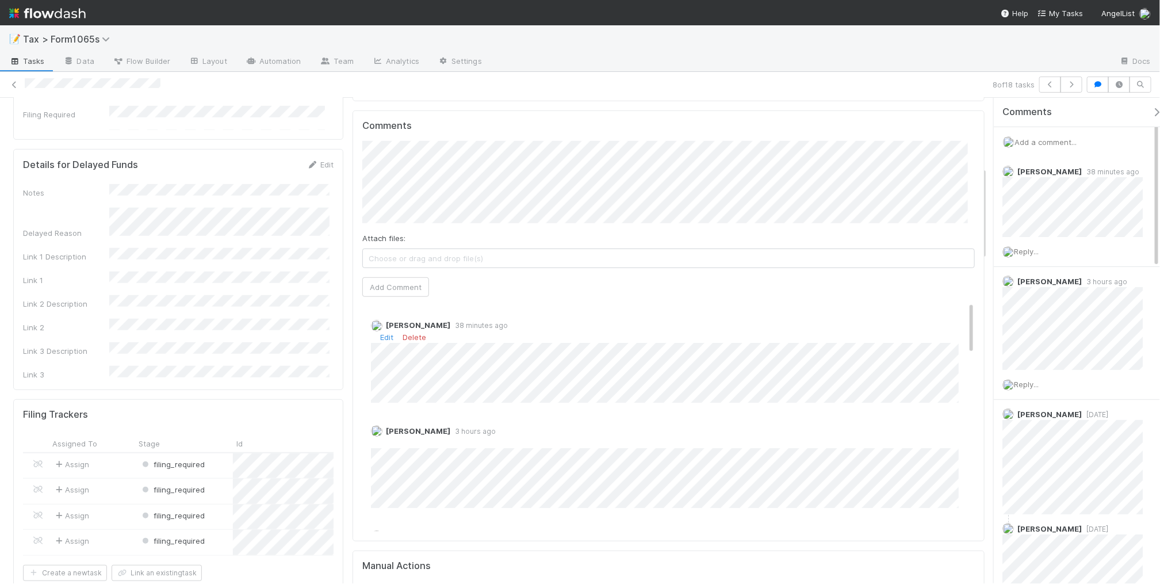
click at [958, 349] on div "Amy Gregorius 38 minutes ago Edit Delete" at bounding box center [673, 356] width 623 height 91
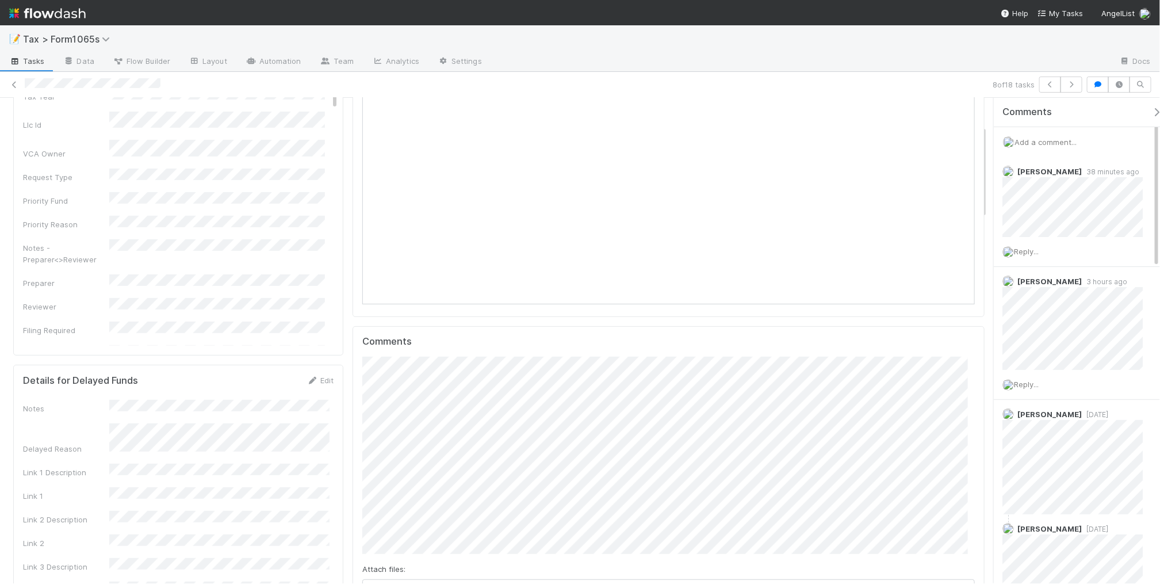
scroll to position [48, 0]
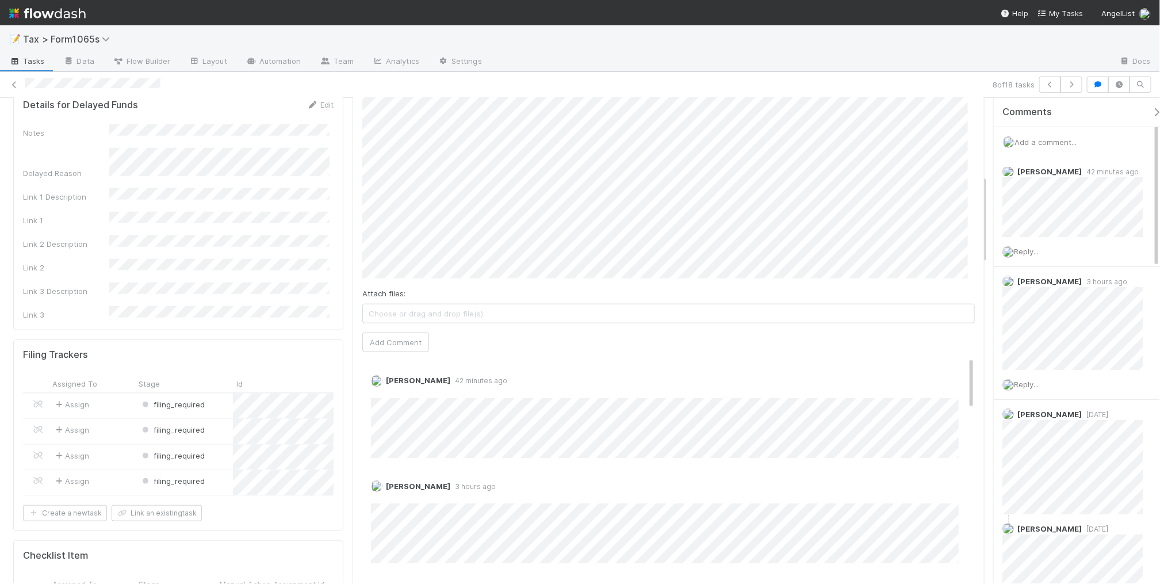
click at [937, 296] on div "Attach files: Choose or drag and drop file(s)" at bounding box center [668, 306] width 612 height 36
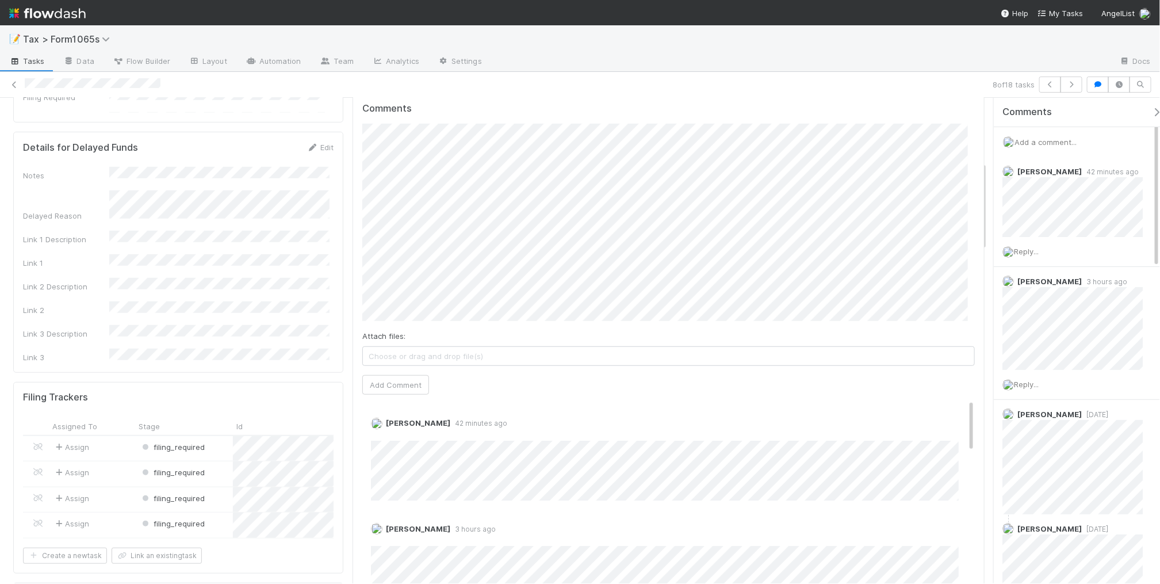
scroll to position [348, 0]
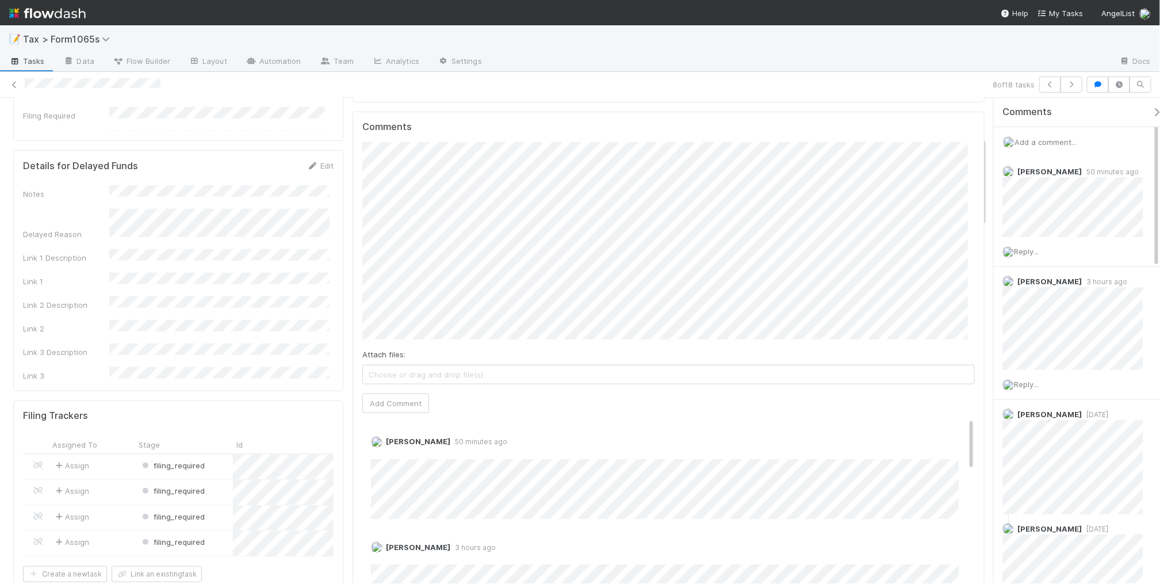
scroll to position [216, 0]
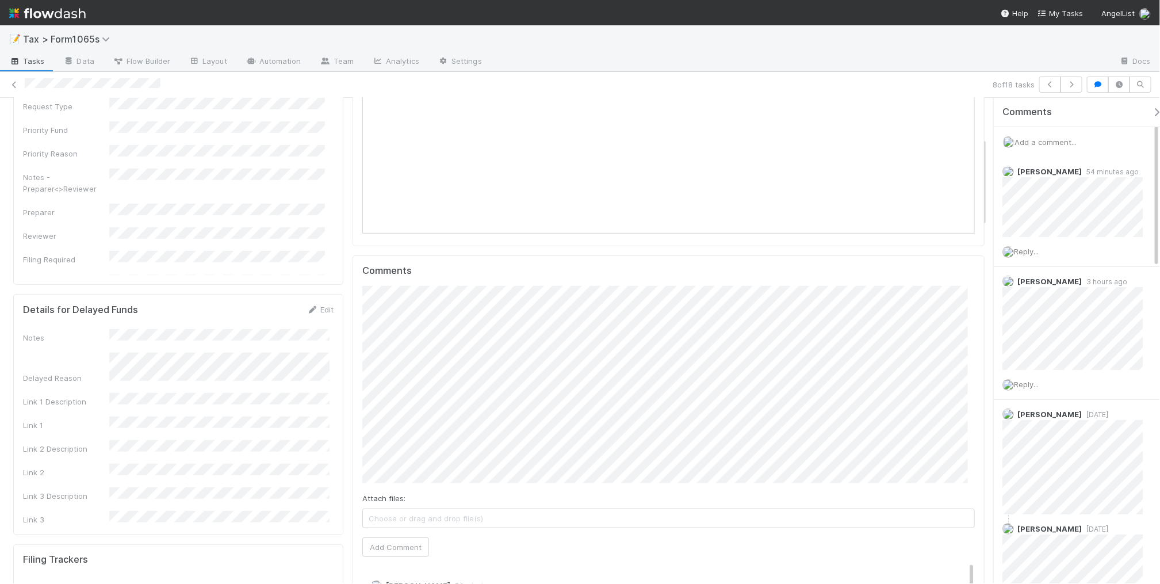
click at [955, 269] on h5 "Comments" at bounding box center [668, 271] width 612 height 12
click at [390, 547] on button "Add Comment" at bounding box center [395, 547] width 67 height 20
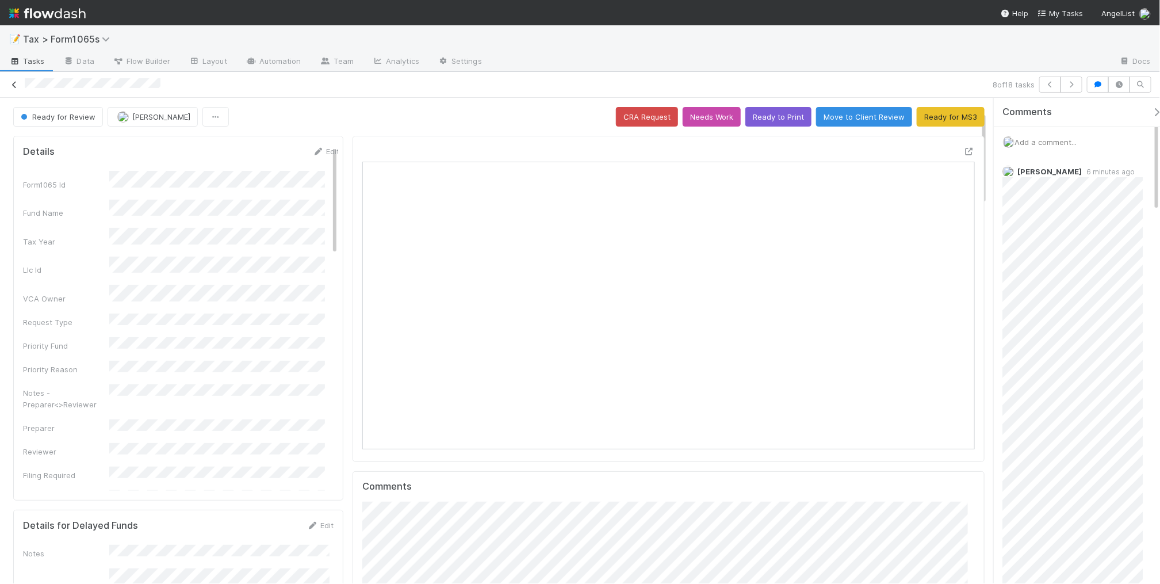
scroll to position [72, 0]
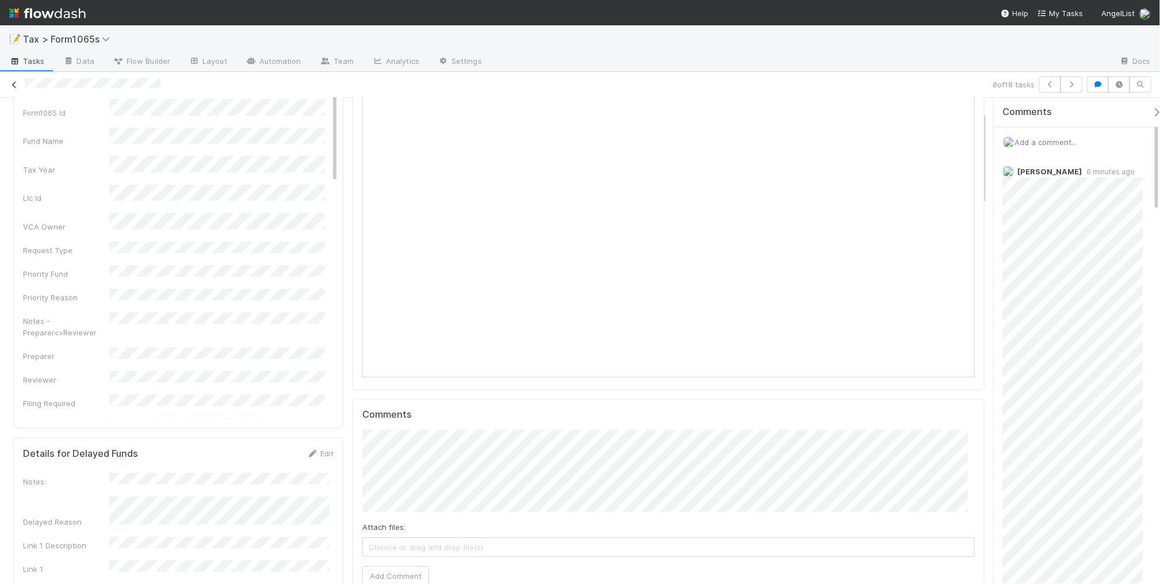
click at [13, 86] on icon at bounding box center [15, 84] width 12 height 7
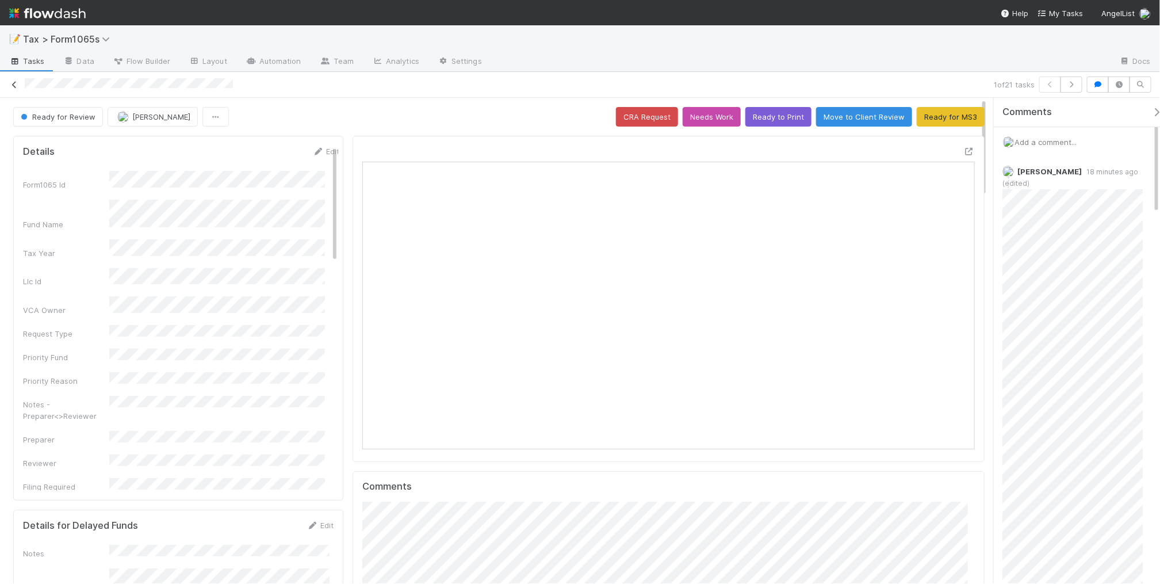
click at [13, 84] on icon at bounding box center [15, 84] width 12 height 7
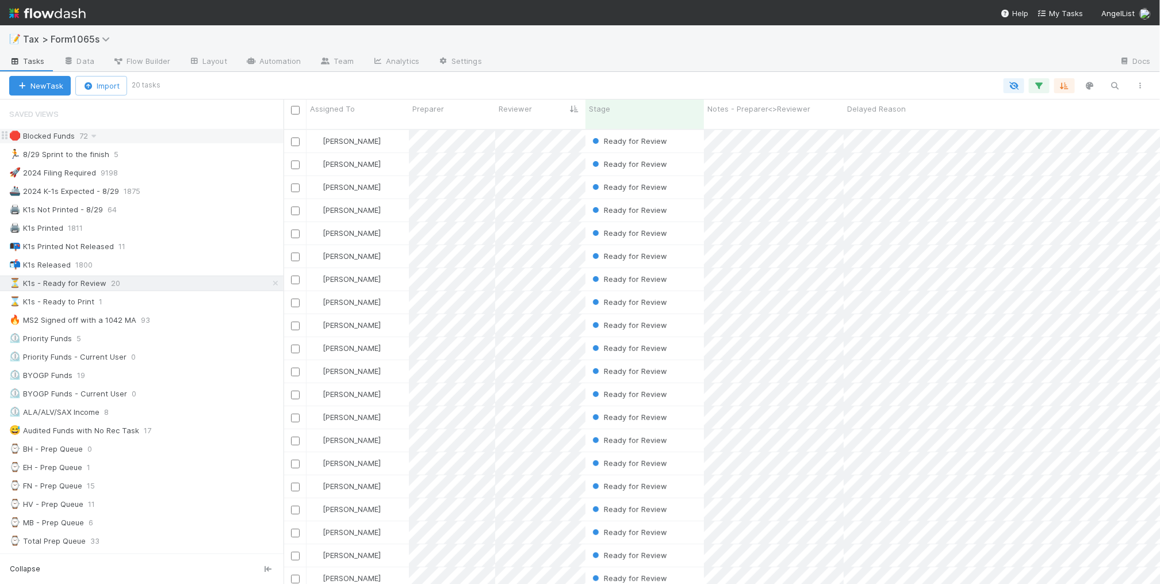
click at [196, 141] on div "🛑 Blocked Funds 72" at bounding box center [146, 136] width 274 height 14
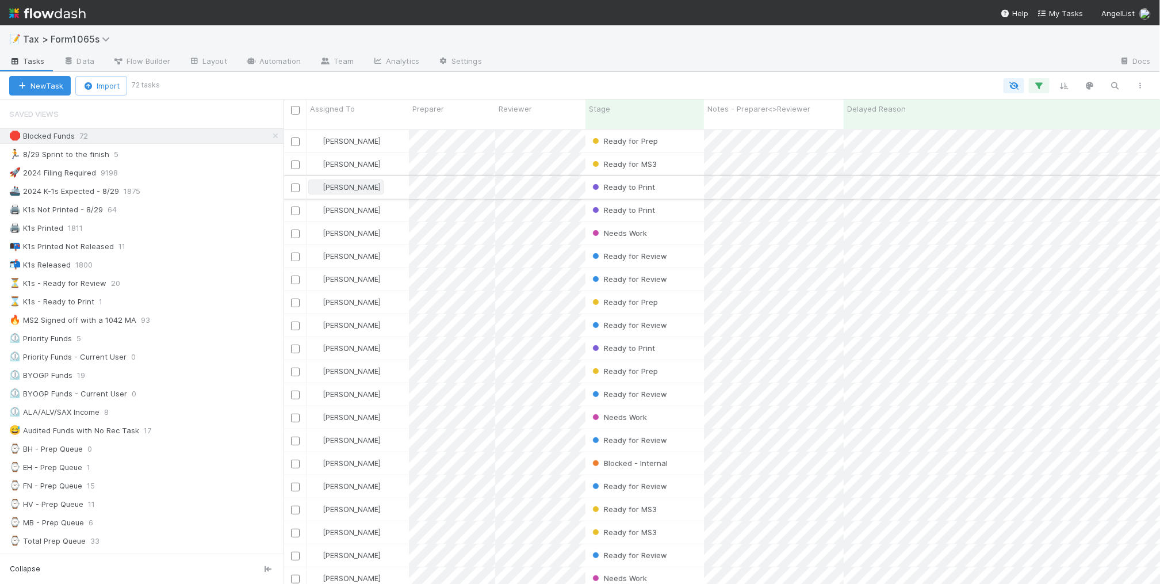
scroll to position [453, 865]
click at [616, 110] on div "Stage" at bounding box center [645, 109] width 112 height 12
click at [619, 127] on div "Sort First → Last" at bounding box center [654, 130] width 131 height 17
click at [214, 154] on div "🏃 8/29 Sprint to the finish 5" at bounding box center [146, 154] width 274 height 14
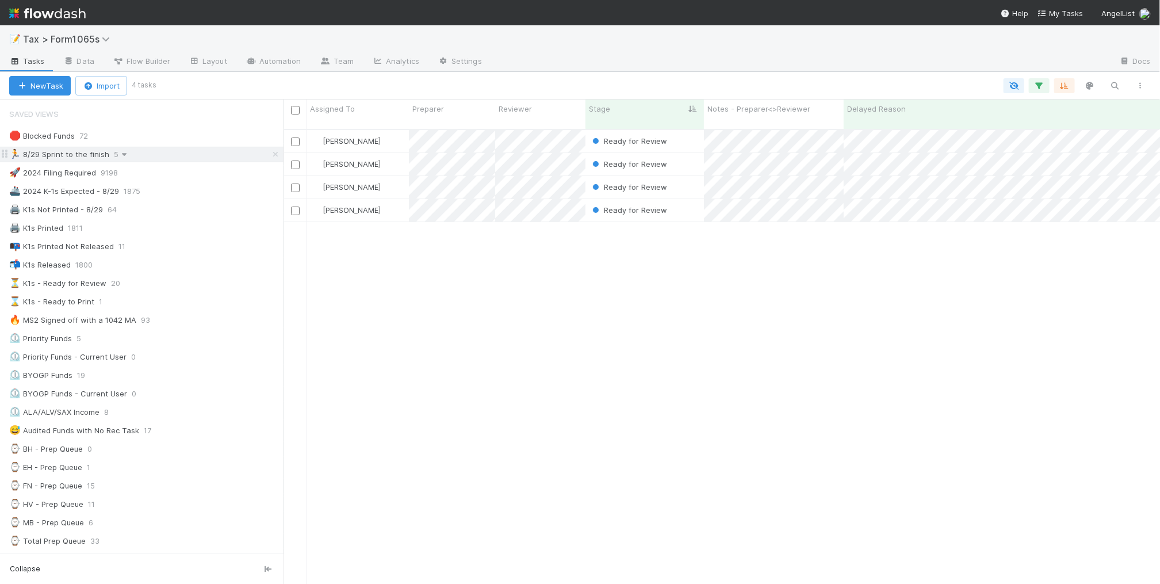
click at [122, 156] on icon at bounding box center [124, 154] width 12 height 7
click at [177, 246] on span "Delete this view" at bounding box center [170, 242] width 58 height 9
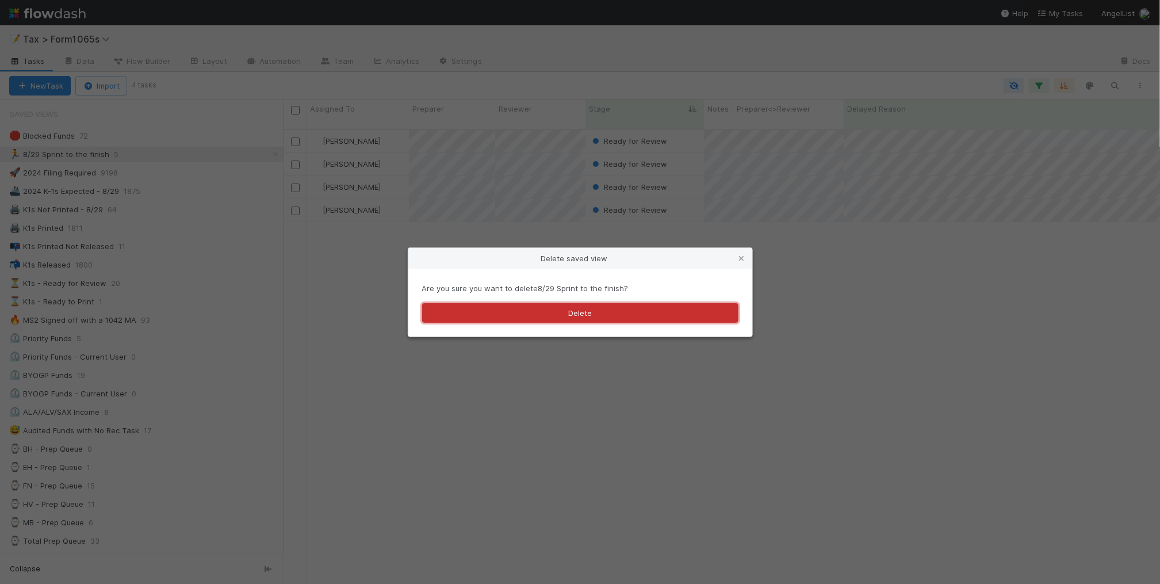
click at [579, 319] on button "Delete" at bounding box center [580, 313] width 316 height 20
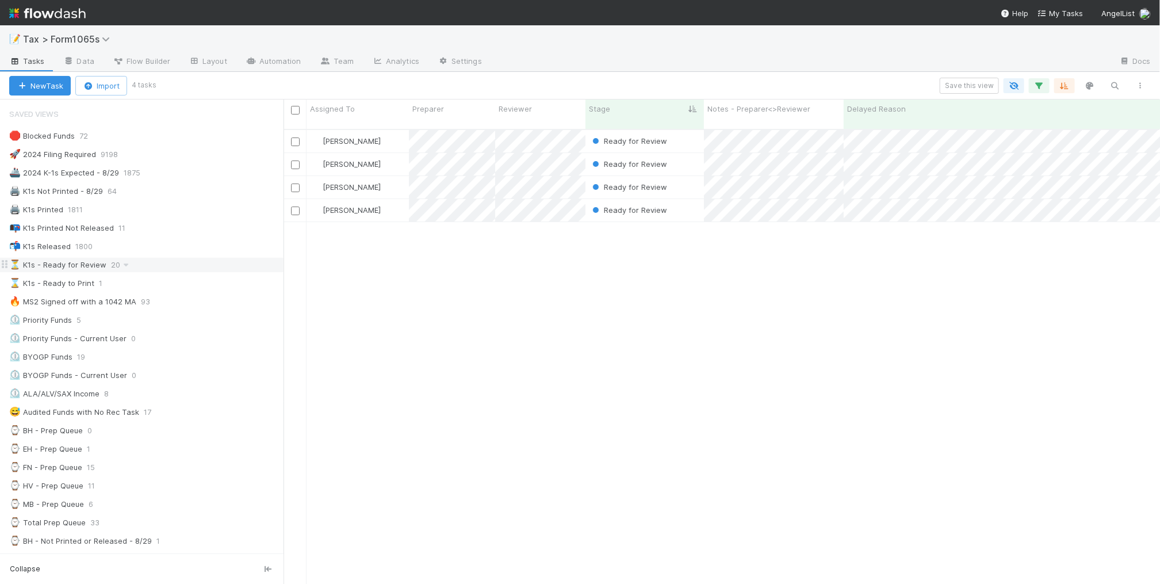
click at [159, 270] on div "⏳ K1s - Ready for Review 20" at bounding box center [146, 265] width 274 height 14
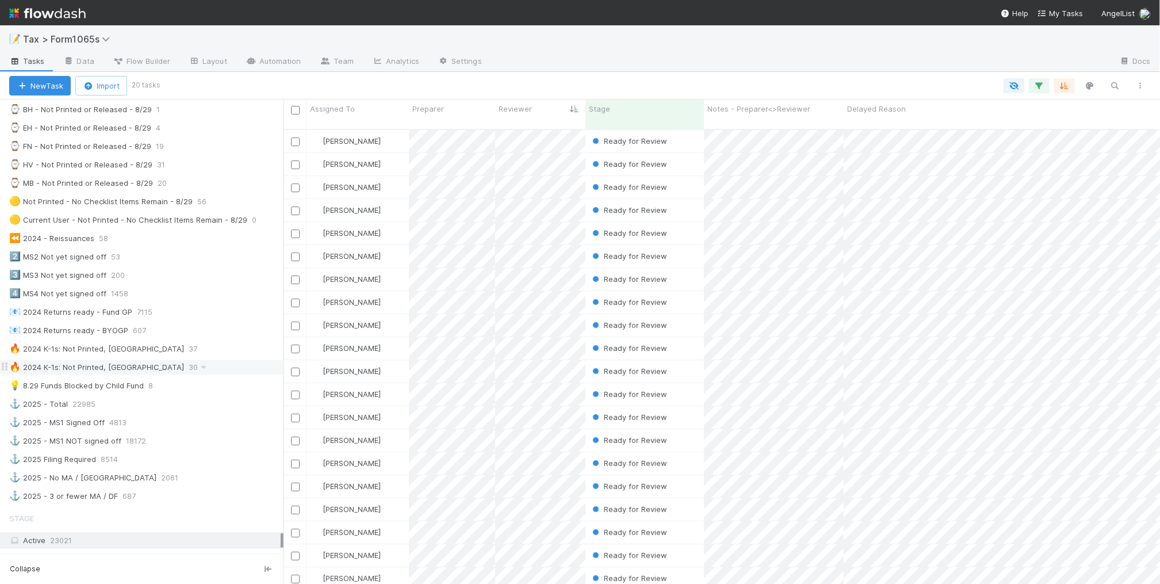
scroll to position [359, 0]
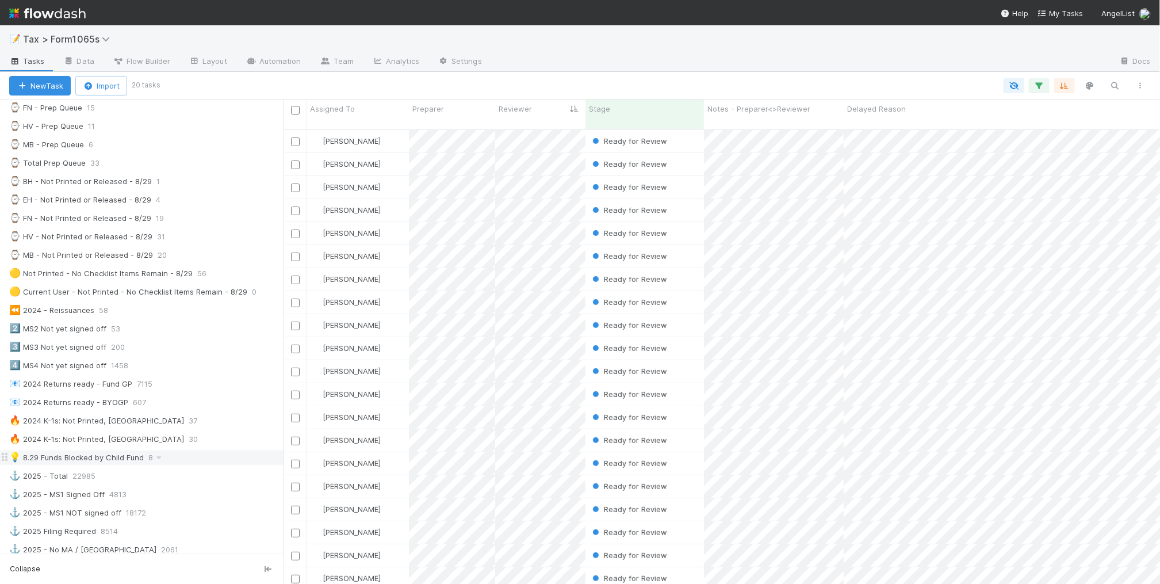
click at [220, 465] on div "💡 8.29 Funds Blocked by Child Fund 8" at bounding box center [146, 457] width 274 height 14
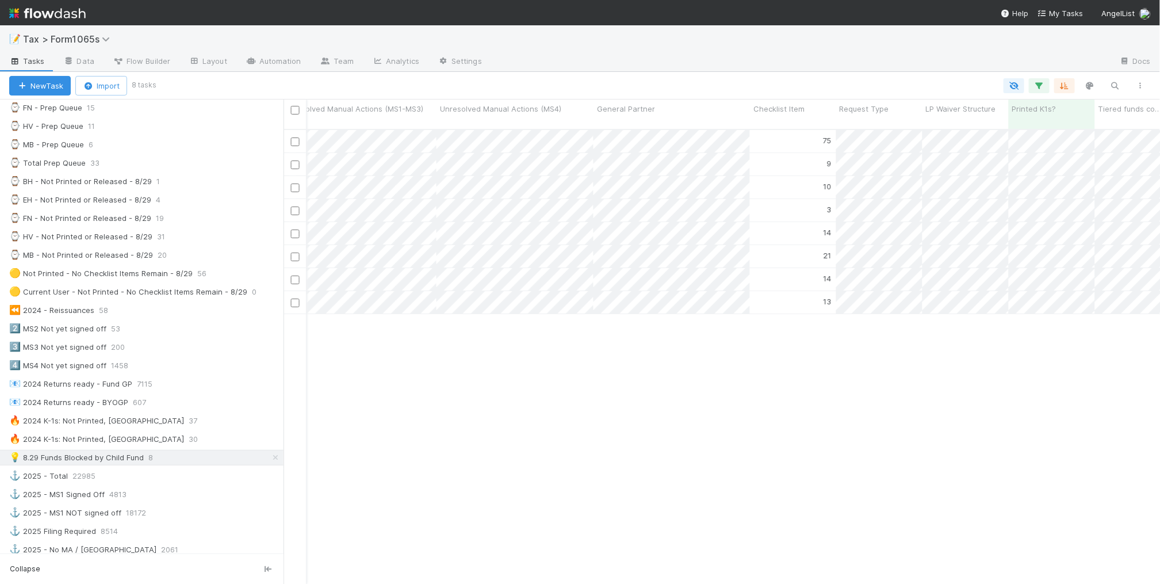
scroll to position [0, 3882]
